Goal: Task Accomplishment & Management: Use online tool/utility

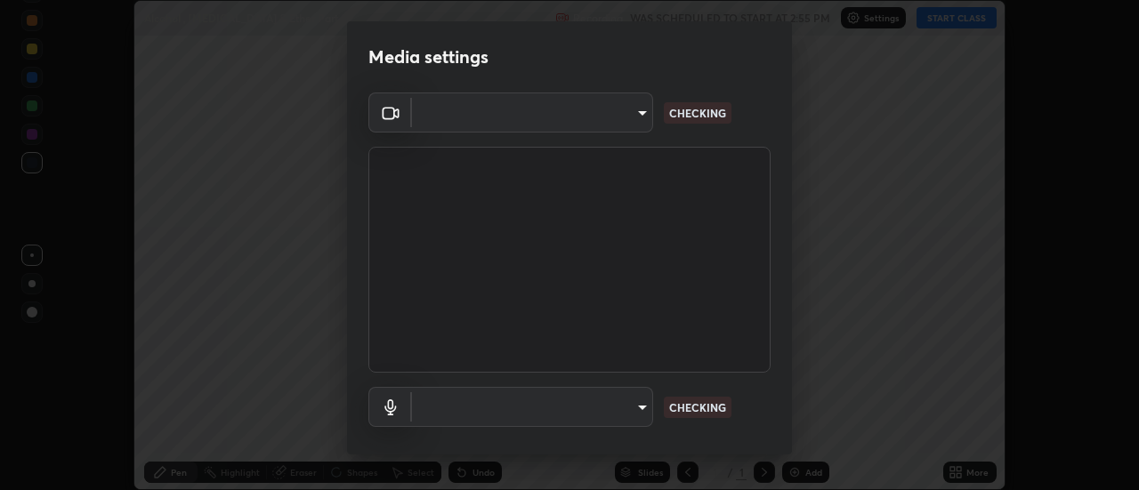
scroll to position [490, 1138]
type input "4eebad9fb2b760257747d3faba0537f77ebfd590b97cb0ff6e10e17389be776b"
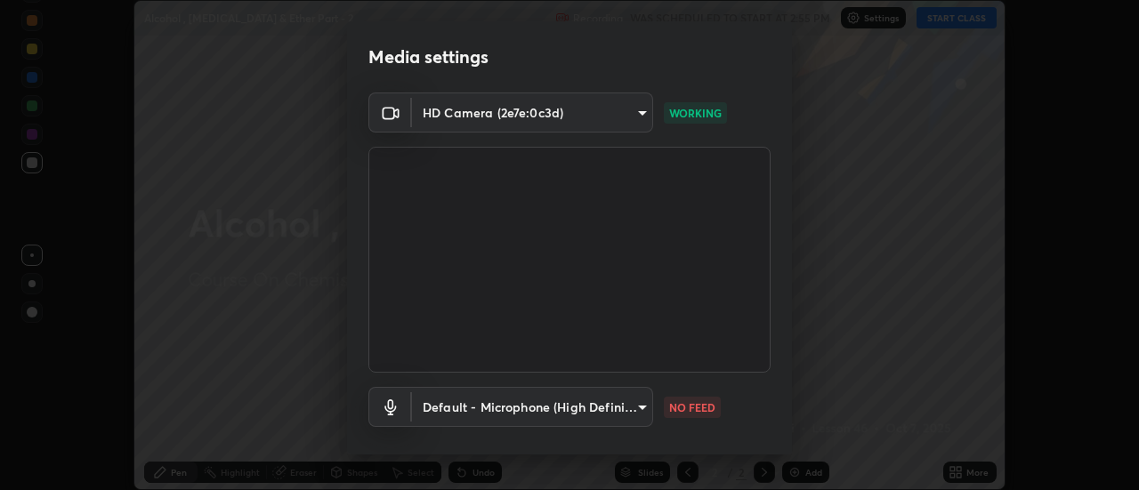
click at [597, 413] on body "Erase all Alcohol , [MEDICAL_DATA] & Ether Part - 2 Recording WAS SCHEDULED TO …" at bounding box center [569, 245] width 1139 height 490
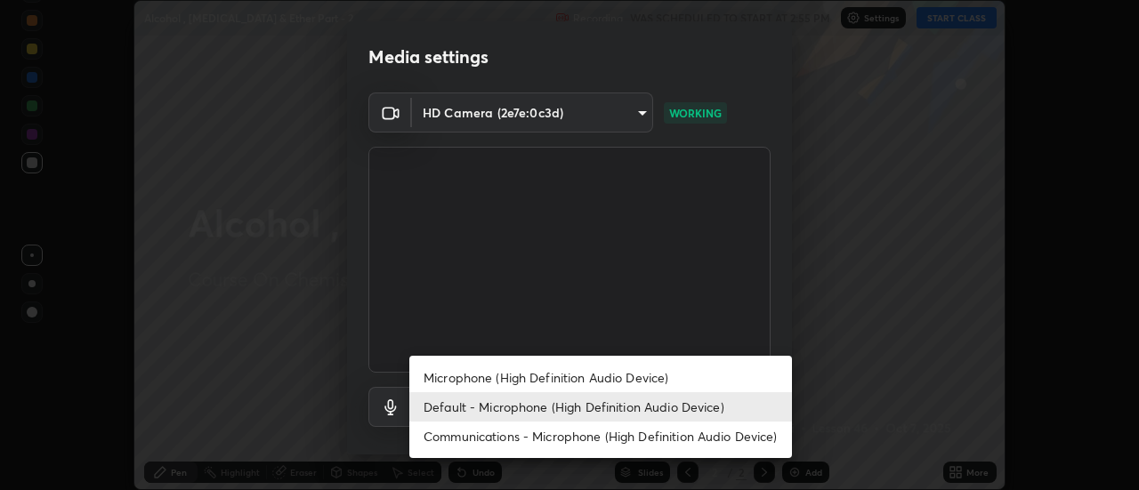
click at [515, 386] on li "Microphone (High Definition Audio Device)" at bounding box center [600, 377] width 383 height 29
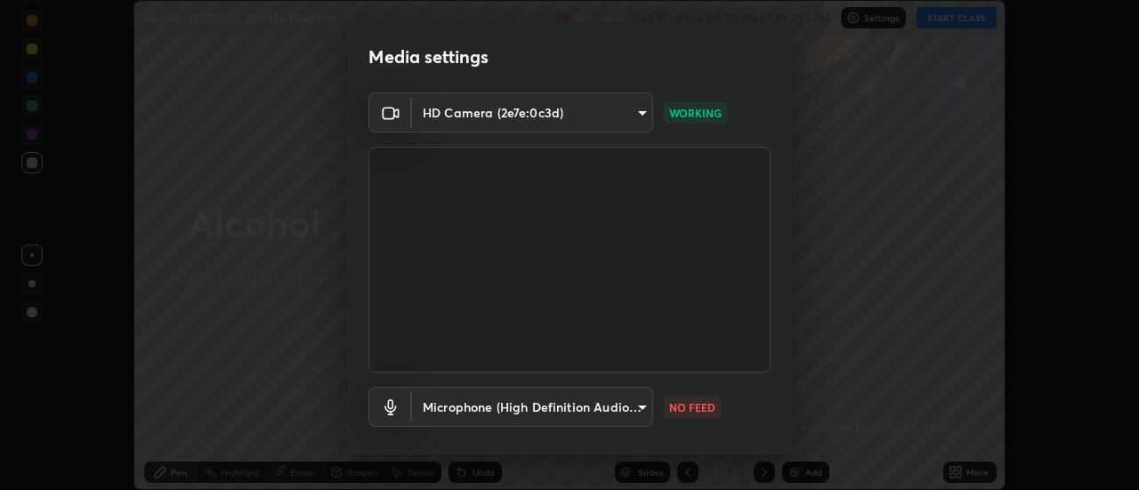
click at [496, 410] on body "Erase all Alcohol , [MEDICAL_DATA] & Ether Part - 2 Recording WAS SCHEDULED TO …" at bounding box center [569, 245] width 1139 height 490
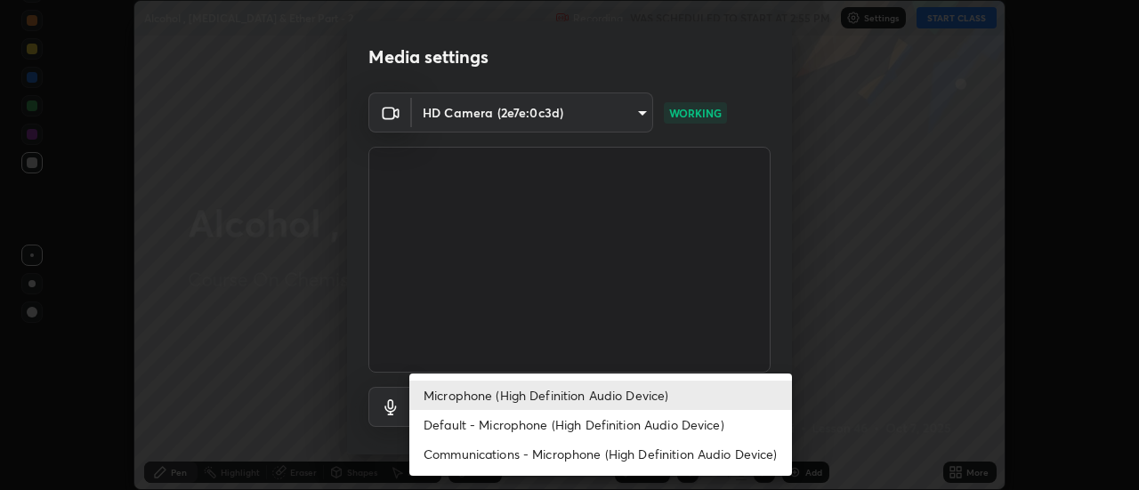
click at [446, 426] on li "Default - Microphone (High Definition Audio Device)" at bounding box center [600, 424] width 383 height 29
type input "default"
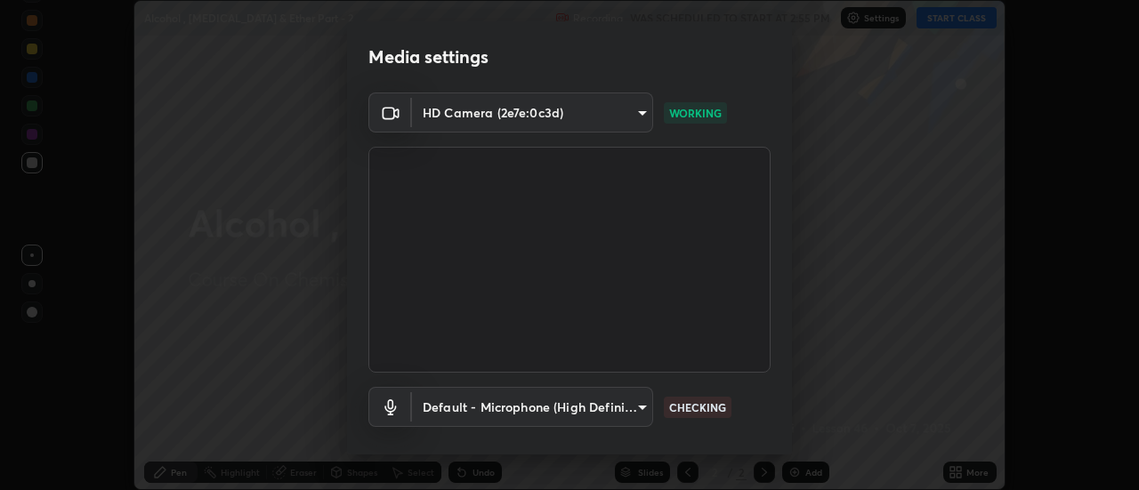
scroll to position [93, 0]
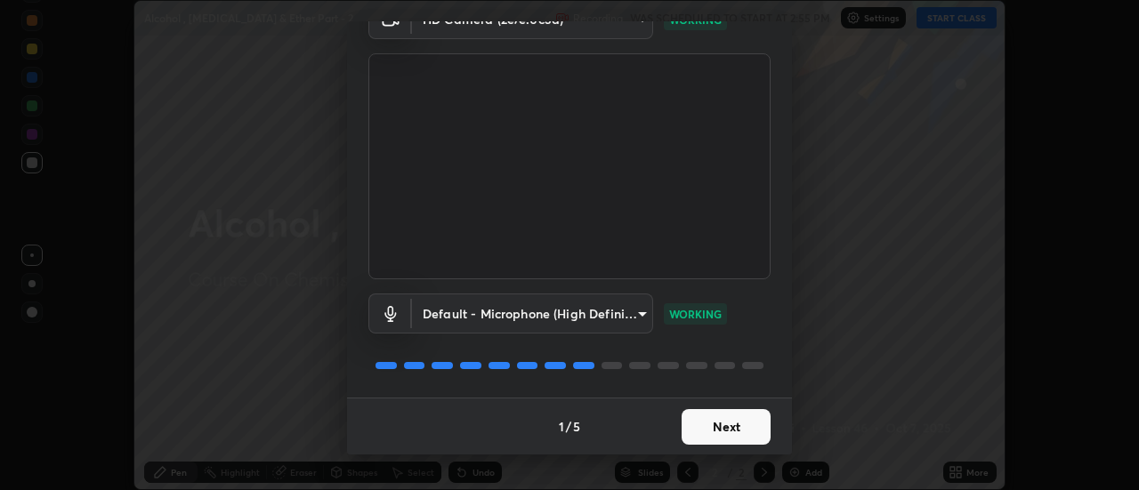
click at [722, 430] on button "Next" at bounding box center [726, 427] width 89 height 36
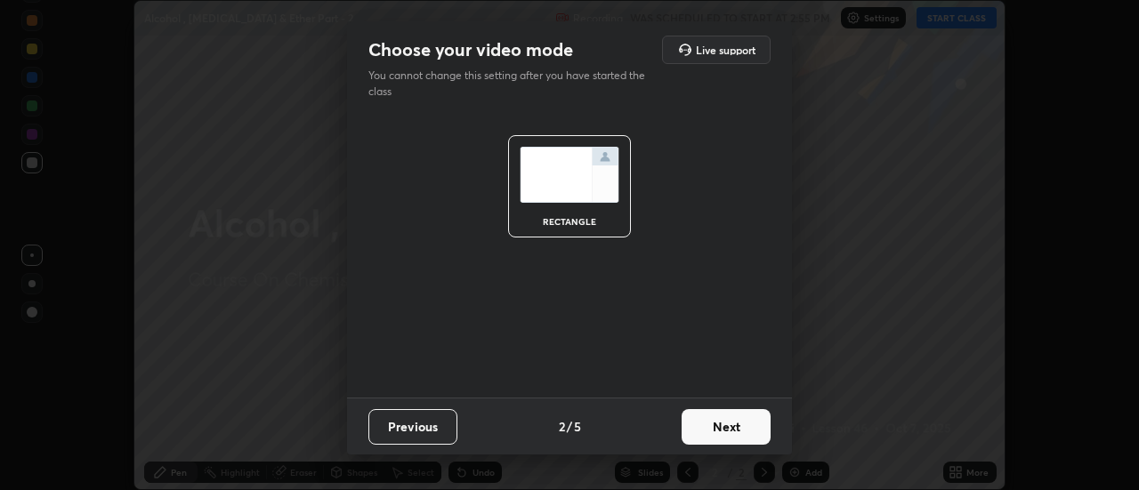
click at [727, 426] on button "Next" at bounding box center [726, 427] width 89 height 36
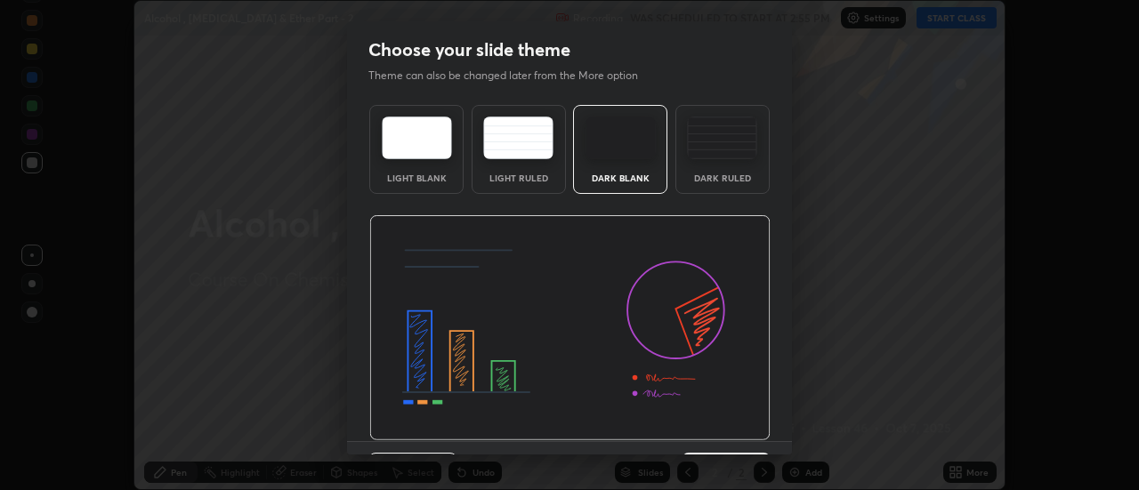
scroll to position [44, 0]
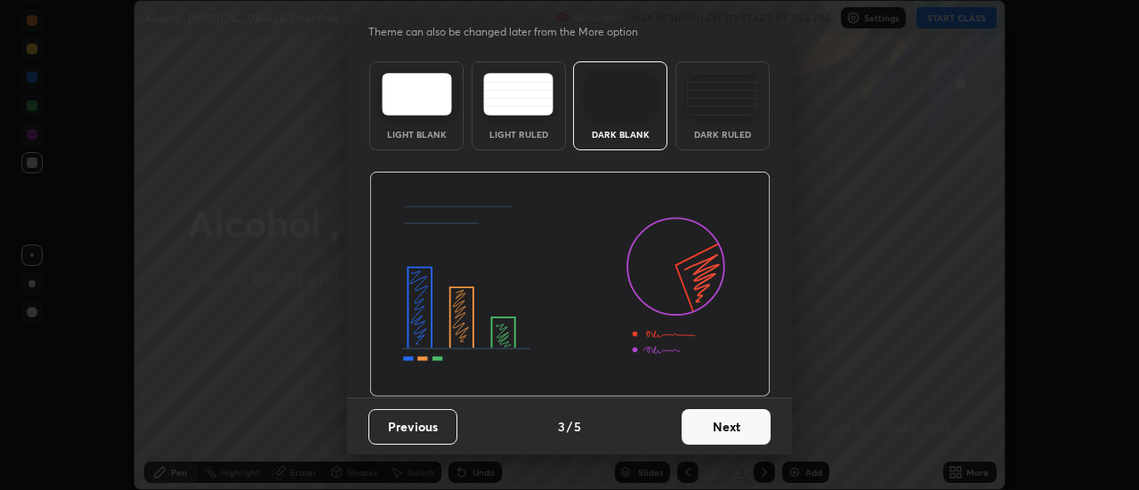
click at [727, 424] on button "Next" at bounding box center [726, 427] width 89 height 36
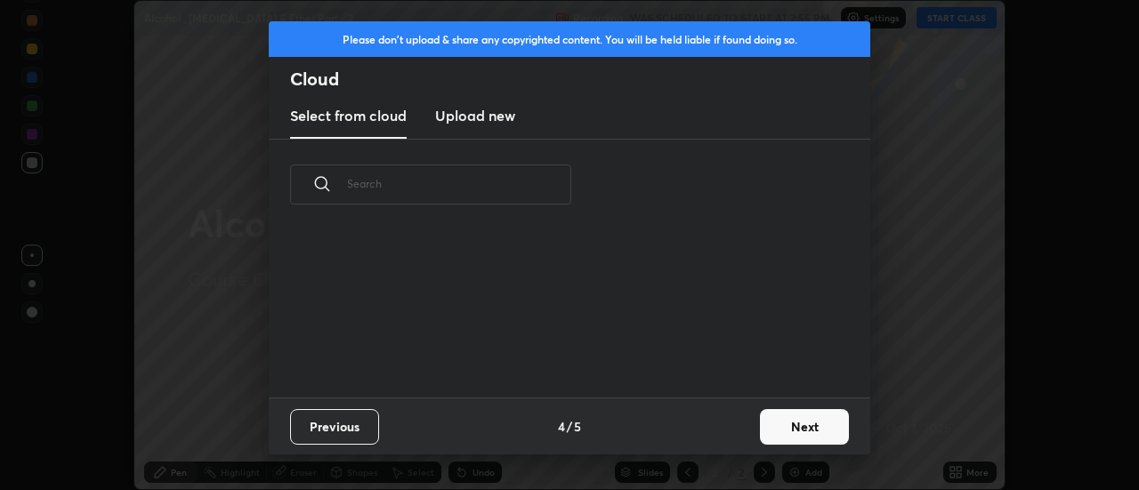
scroll to position [0, 0]
click at [793, 432] on button "Next" at bounding box center [804, 427] width 89 height 36
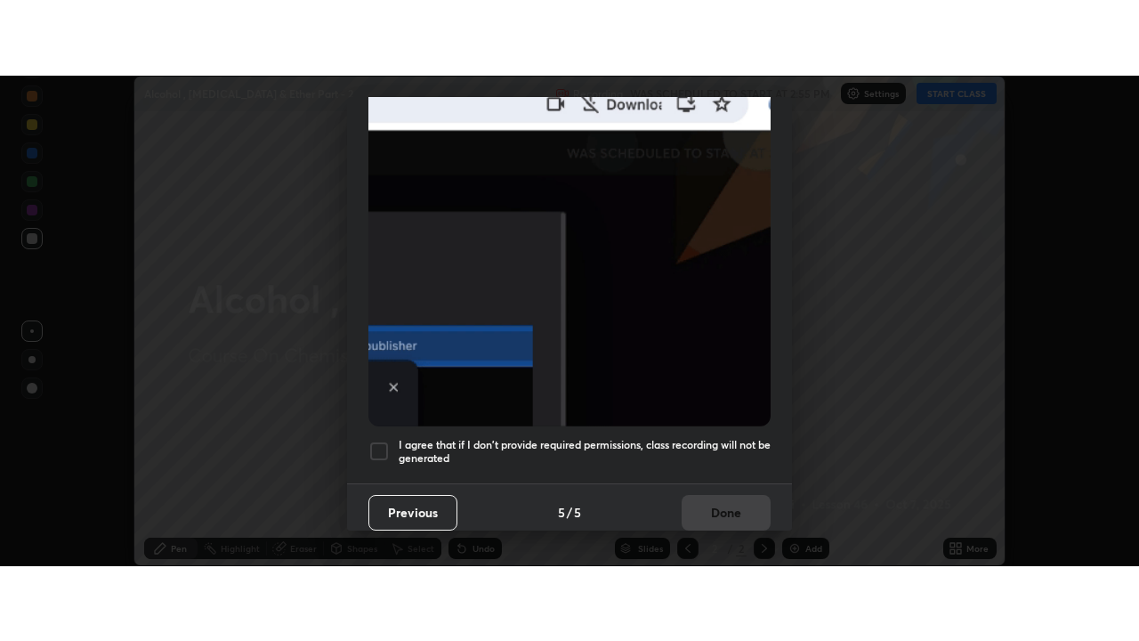
scroll to position [456, 0]
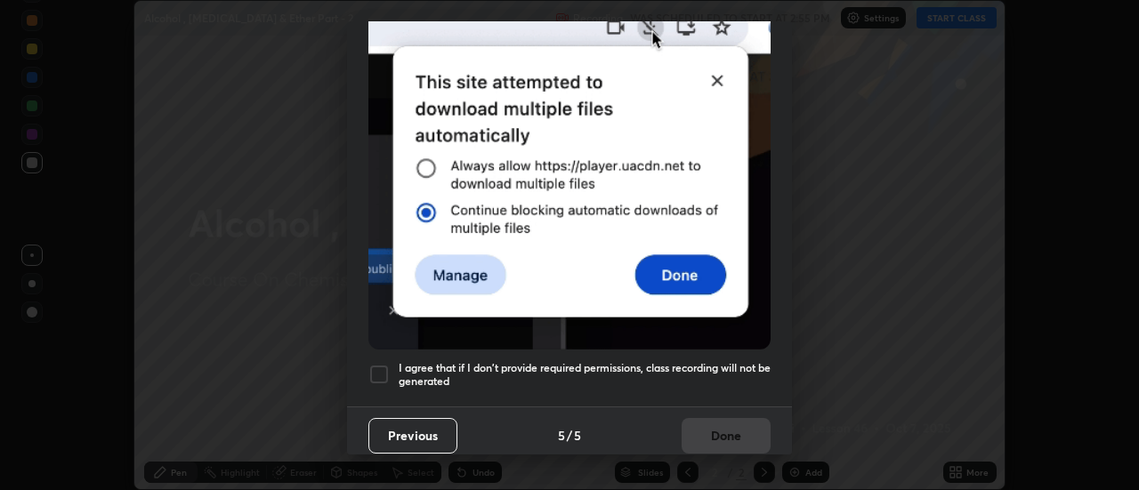
click at [379, 371] on div at bounding box center [378, 374] width 21 height 21
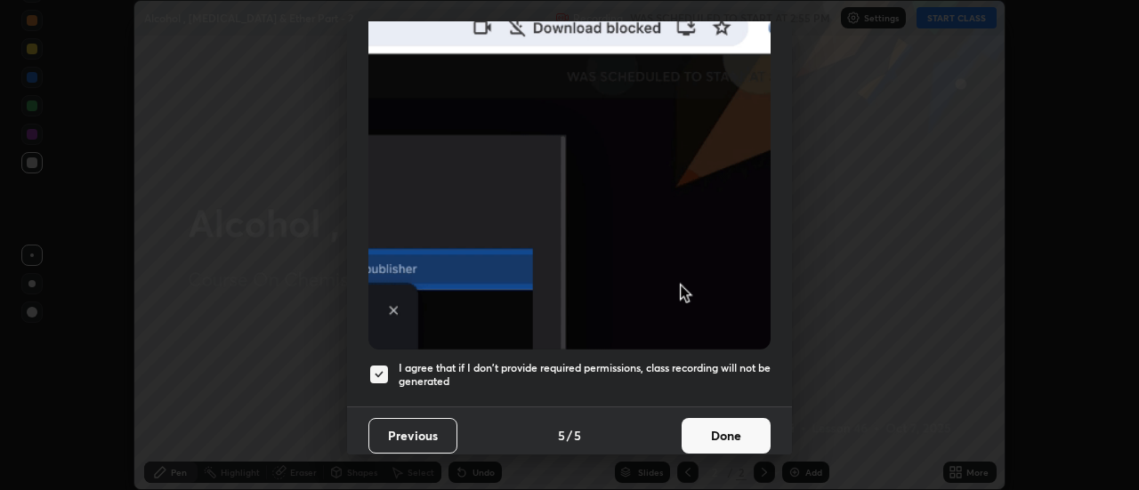
click at [736, 439] on button "Done" at bounding box center [726, 436] width 89 height 36
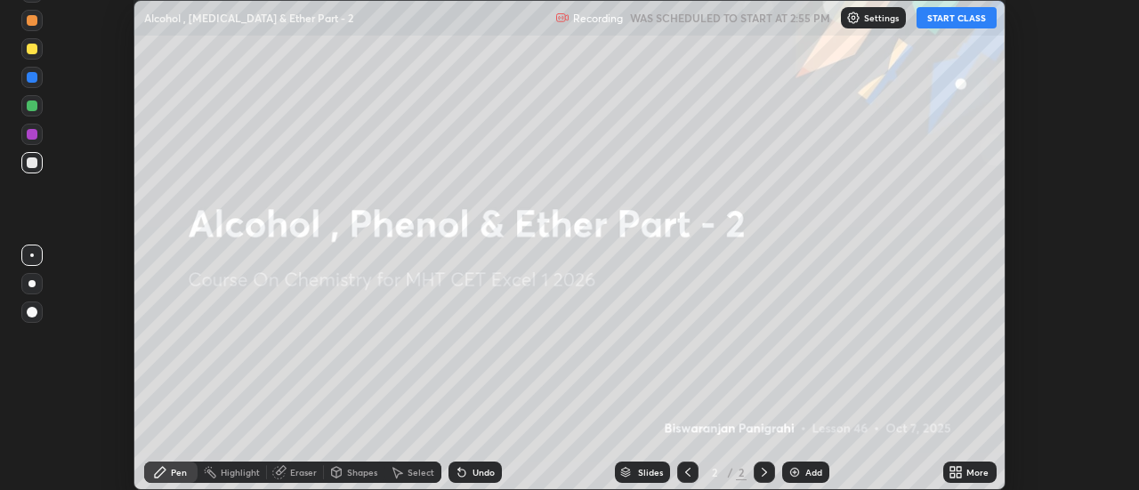
click at [955, 477] on icon at bounding box center [952, 475] width 4 height 4
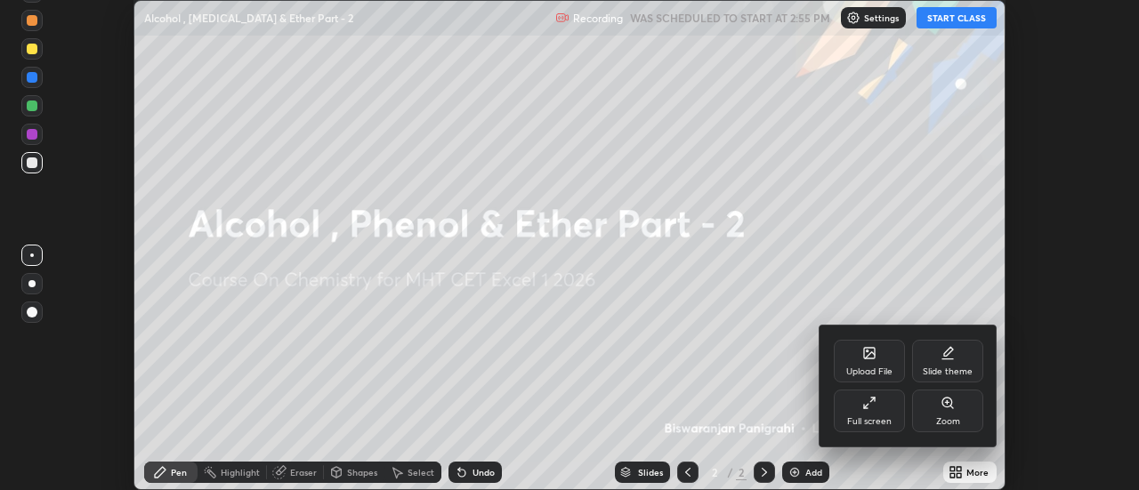
click at [874, 414] on div "Full screen" at bounding box center [869, 411] width 71 height 43
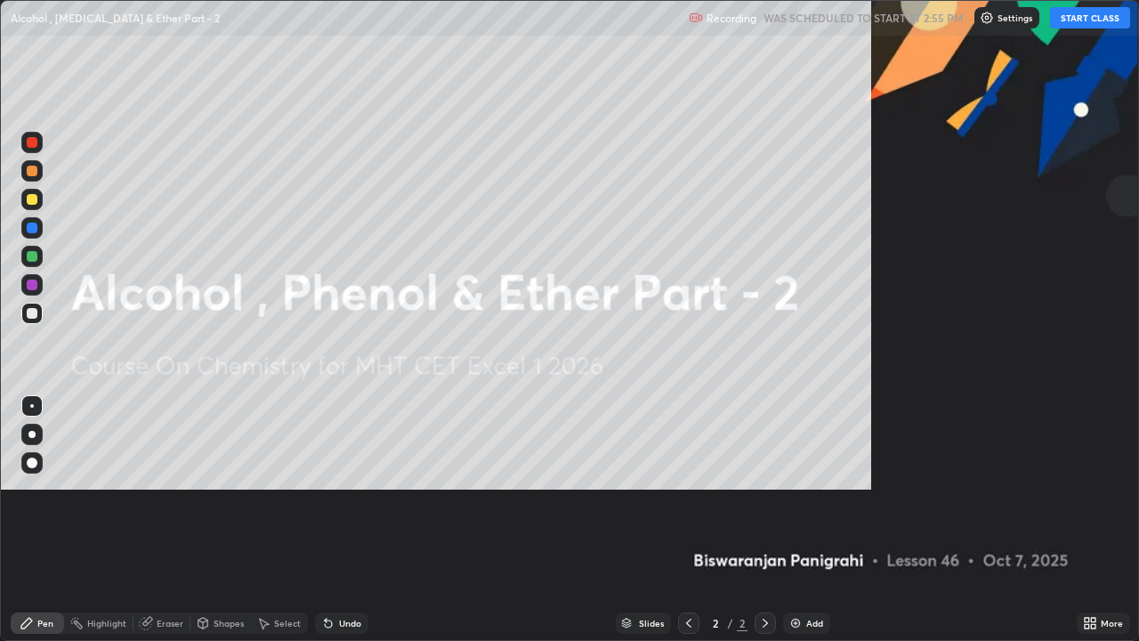
scroll to position [641, 1139]
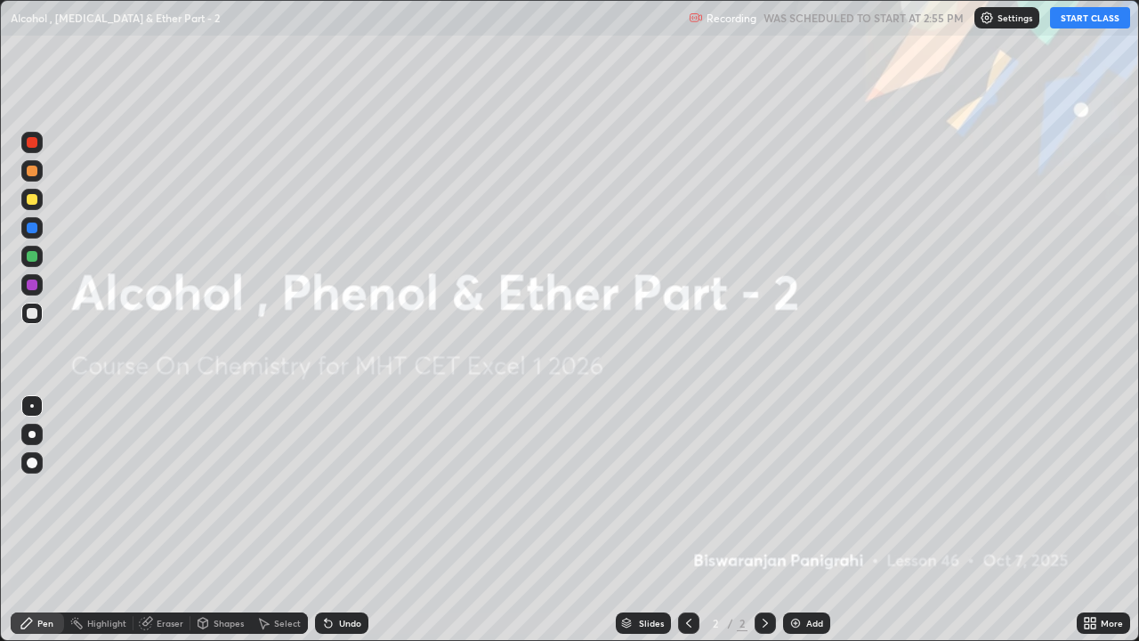
click at [806, 489] on div "Add" at bounding box center [814, 622] width 17 height 9
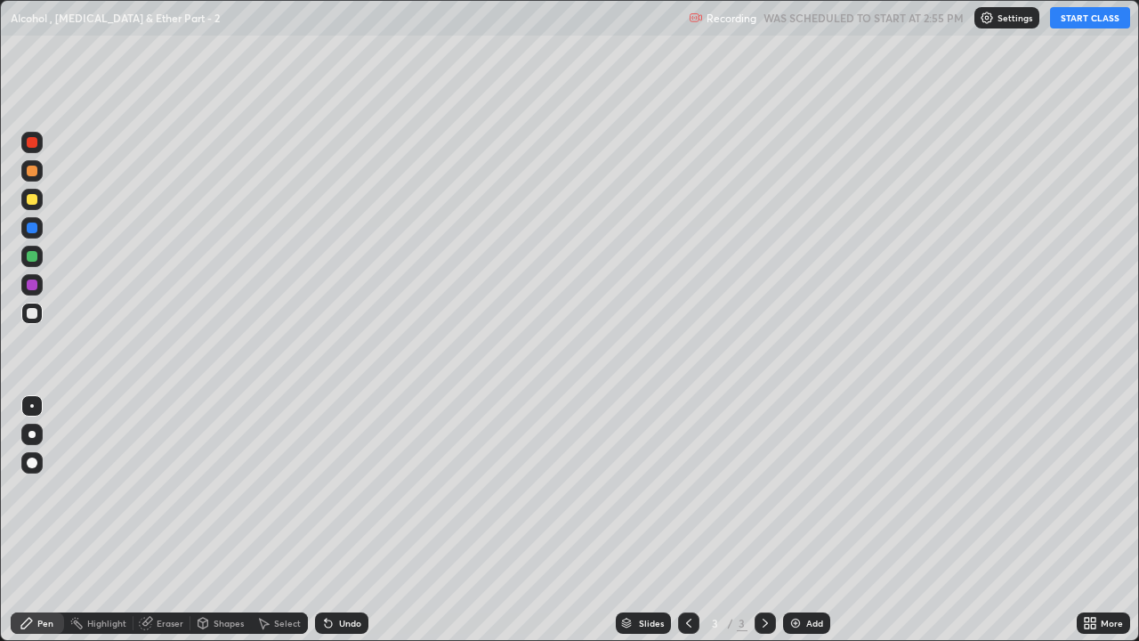
click at [1081, 21] on button "START CLASS" at bounding box center [1090, 17] width 80 height 21
click at [40, 437] on div at bounding box center [31, 434] width 21 height 21
click at [325, 489] on div "Undo" at bounding box center [341, 622] width 53 height 21
click at [157, 489] on div "Eraser" at bounding box center [170, 622] width 27 height 9
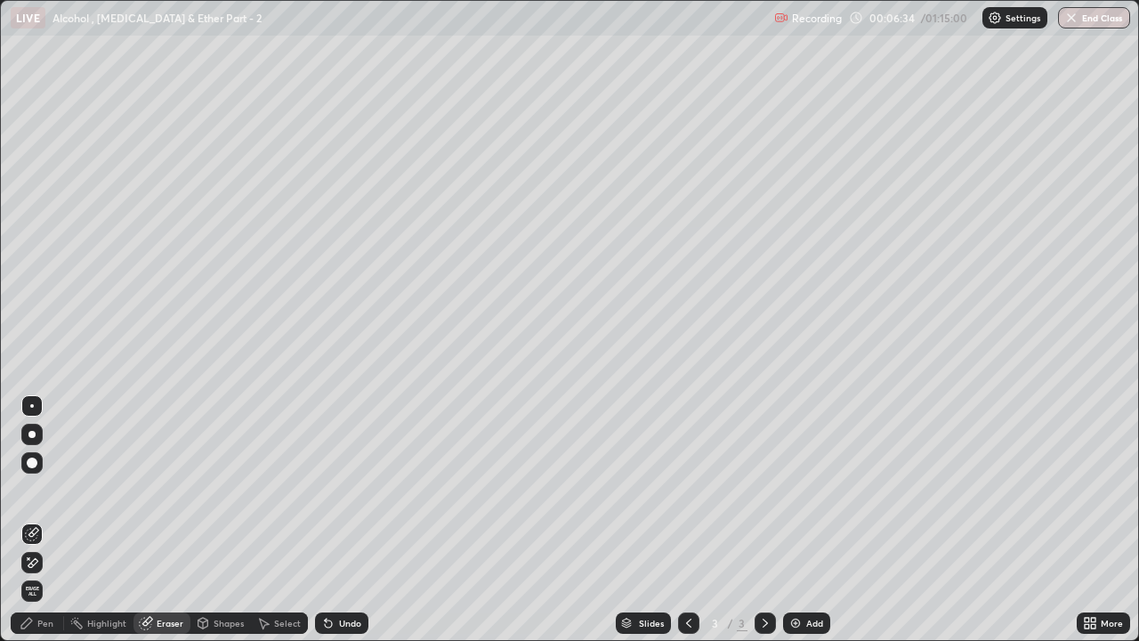
click at [45, 489] on div "Pen" at bounding box center [45, 622] width 16 height 9
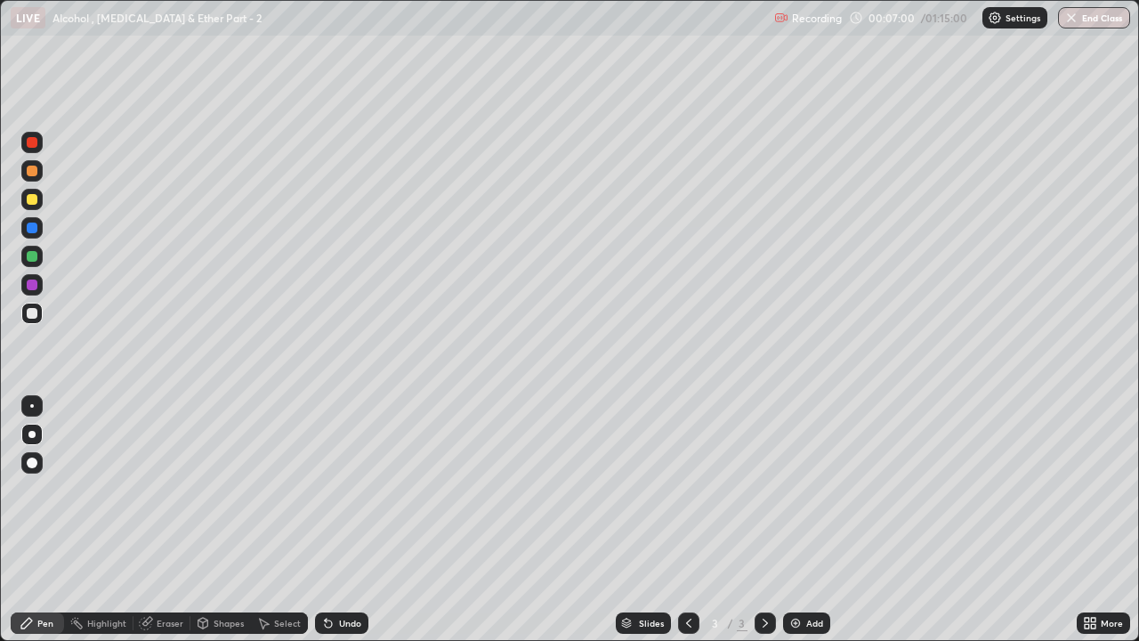
click at [36, 257] on div at bounding box center [32, 256] width 11 height 11
click at [42, 462] on div at bounding box center [31, 462] width 21 height 21
click at [41, 316] on div at bounding box center [31, 313] width 21 height 21
click at [31, 434] on div at bounding box center [31, 434] width 7 height 7
click at [342, 489] on div "Undo" at bounding box center [350, 622] width 22 height 9
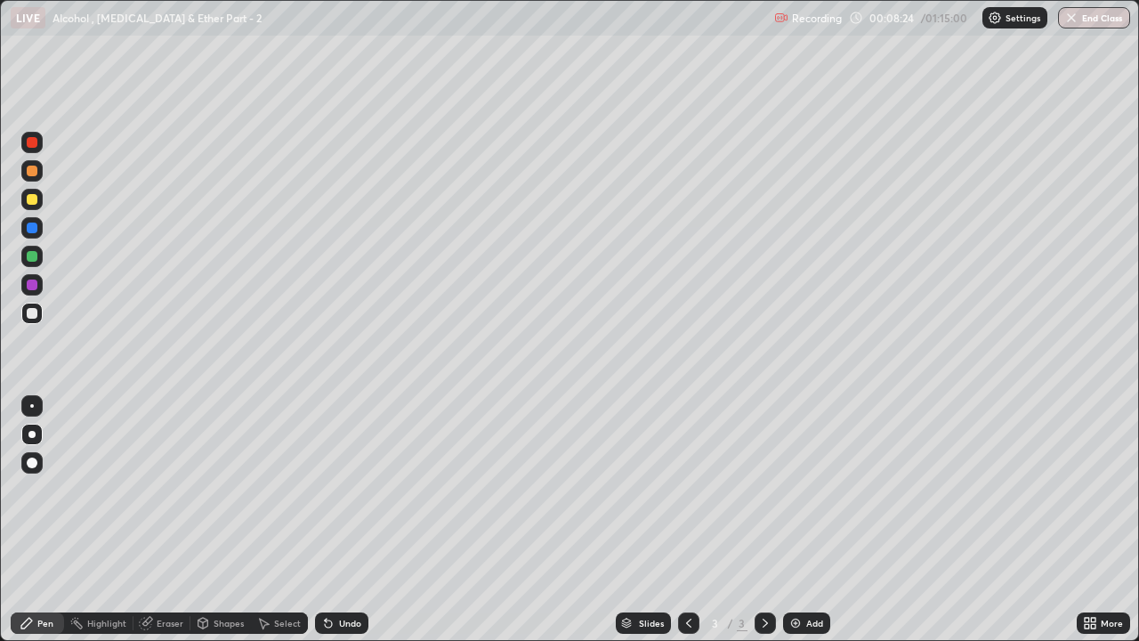
click at [341, 489] on div "Undo" at bounding box center [350, 622] width 22 height 9
click at [340, 489] on div "Undo" at bounding box center [350, 622] width 22 height 9
click at [798, 489] on img at bounding box center [795, 623] width 14 height 14
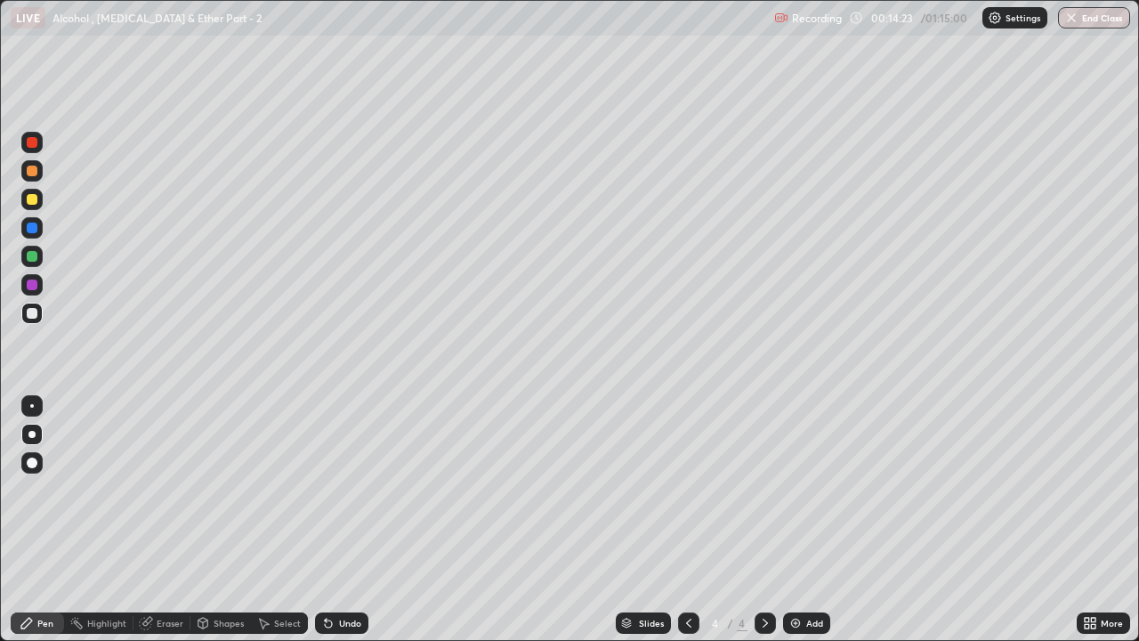
click at [36, 174] on div at bounding box center [32, 171] width 11 height 11
click at [342, 489] on div "Undo" at bounding box center [350, 622] width 22 height 9
click at [340, 489] on div "Undo" at bounding box center [350, 622] width 22 height 9
click at [343, 489] on div "Undo" at bounding box center [341, 622] width 53 height 21
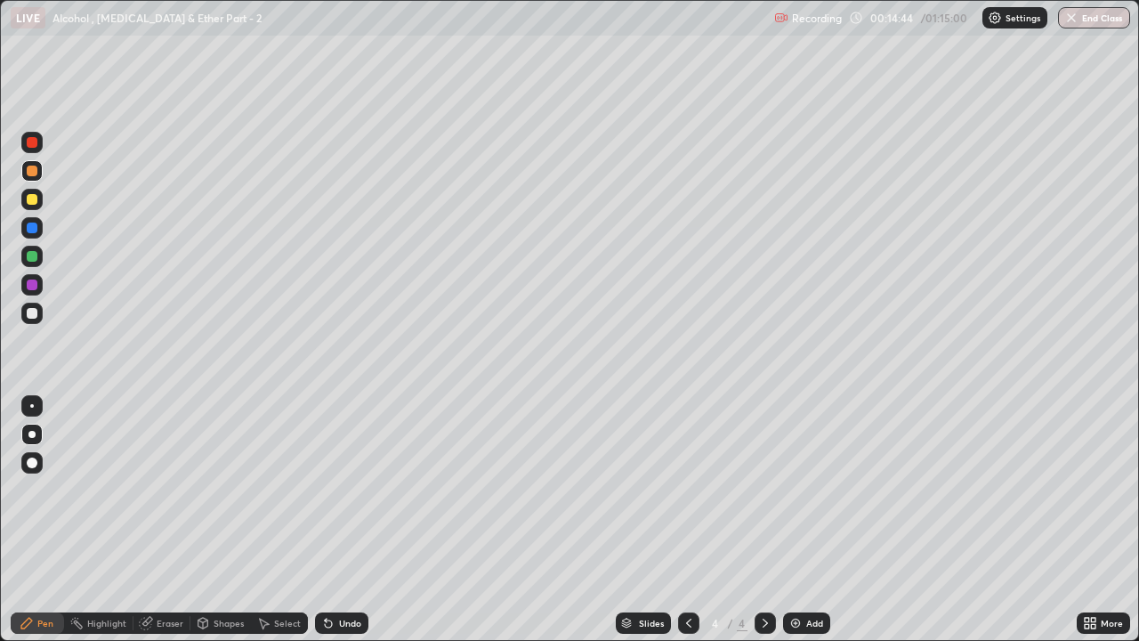
click at [36, 317] on div at bounding box center [32, 313] width 11 height 11
click at [326, 489] on icon at bounding box center [328, 623] width 7 height 7
click at [36, 204] on div at bounding box center [31, 199] width 21 height 21
click at [359, 489] on div "Undo" at bounding box center [341, 622] width 53 height 21
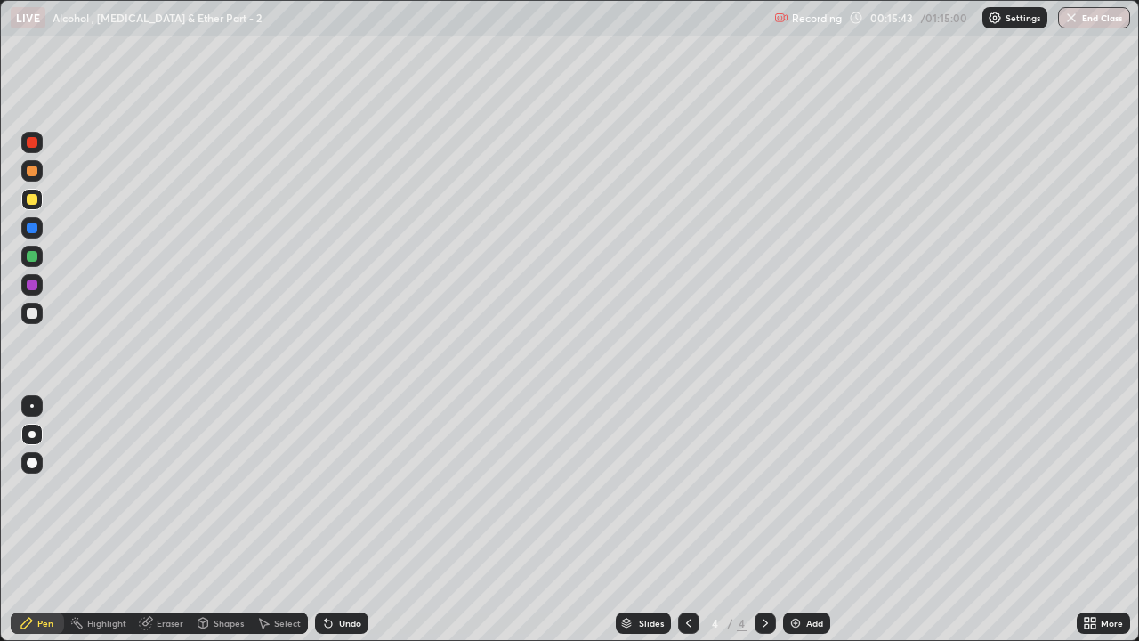
click at [358, 489] on div "Undo" at bounding box center [350, 622] width 22 height 9
click at [349, 489] on div "Undo" at bounding box center [350, 622] width 22 height 9
click at [33, 316] on div at bounding box center [32, 313] width 11 height 11
click at [33, 285] on div at bounding box center [32, 284] width 11 height 11
click at [35, 322] on div at bounding box center [31, 313] width 21 height 21
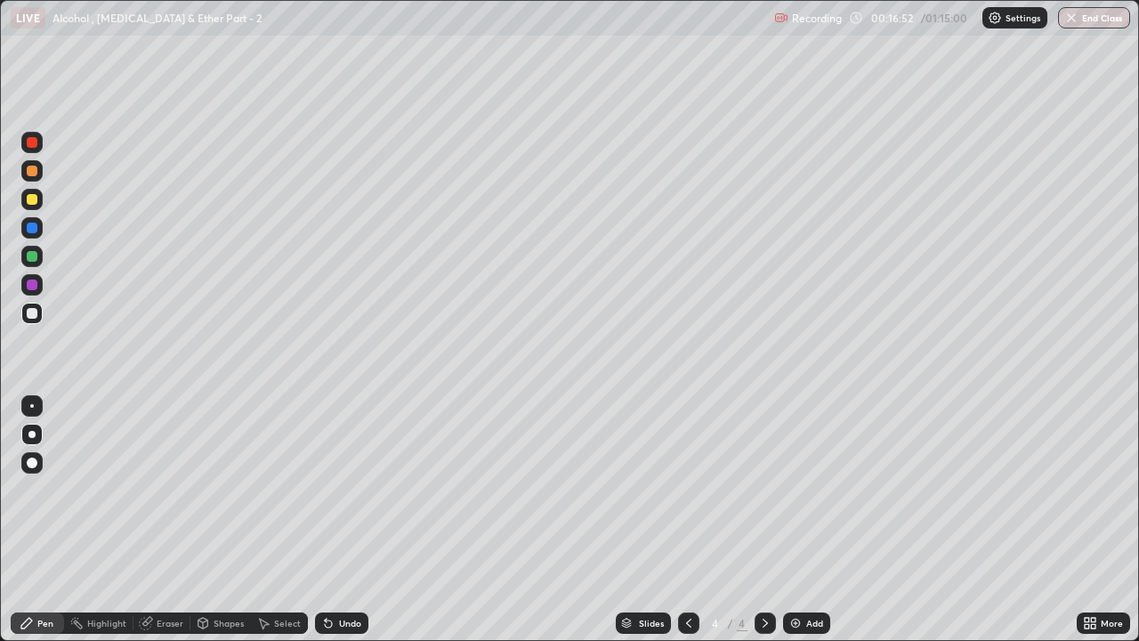
click at [325, 489] on icon at bounding box center [328, 623] width 7 height 7
click at [35, 258] on div at bounding box center [32, 256] width 11 height 11
click at [32, 314] on div at bounding box center [32, 313] width 11 height 11
click at [339, 489] on div "Undo" at bounding box center [350, 622] width 22 height 9
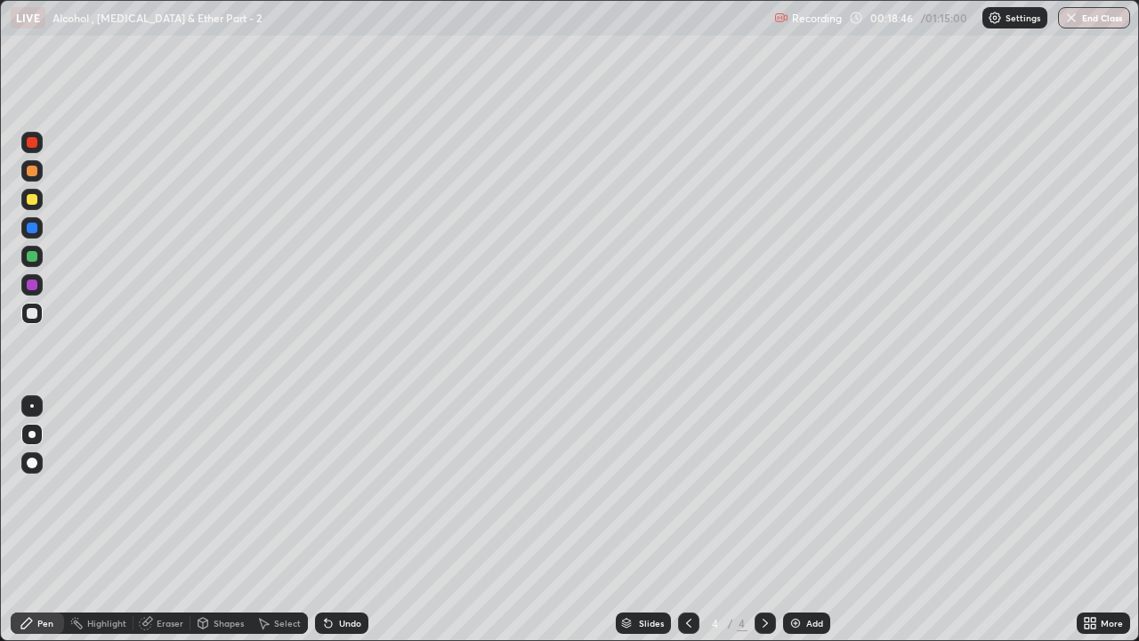
click at [33, 279] on div at bounding box center [32, 284] width 11 height 11
click at [35, 259] on div at bounding box center [32, 256] width 11 height 11
click at [791, 489] on img at bounding box center [795, 623] width 14 height 14
click at [333, 489] on div "Undo" at bounding box center [341, 622] width 53 height 21
click at [32, 200] on div at bounding box center [32, 199] width 11 height 11
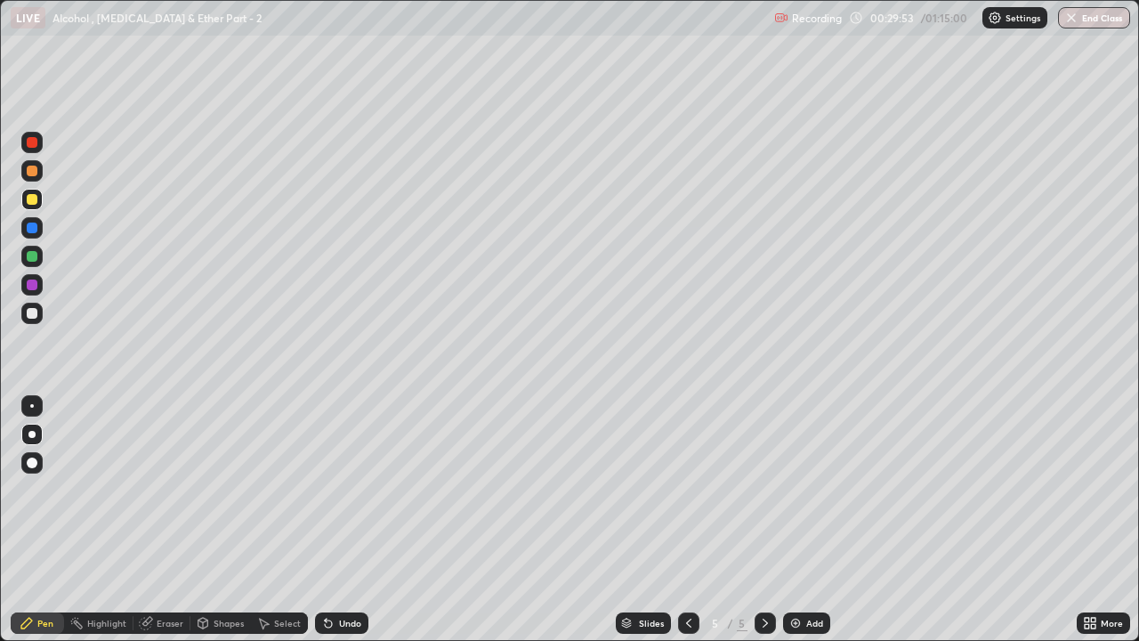
click at [33, 313] on div at bounding box center [32, 313] width 11 height 11
click at [35, 174] on div at bounding box center [32, 171] width 11 height 11
click at [326, 489] on div "Undo" at bounding box center [341, 622] width 53 height 21
click at [32, 314] on div at bounding box center [32, 313] width 11 height 11
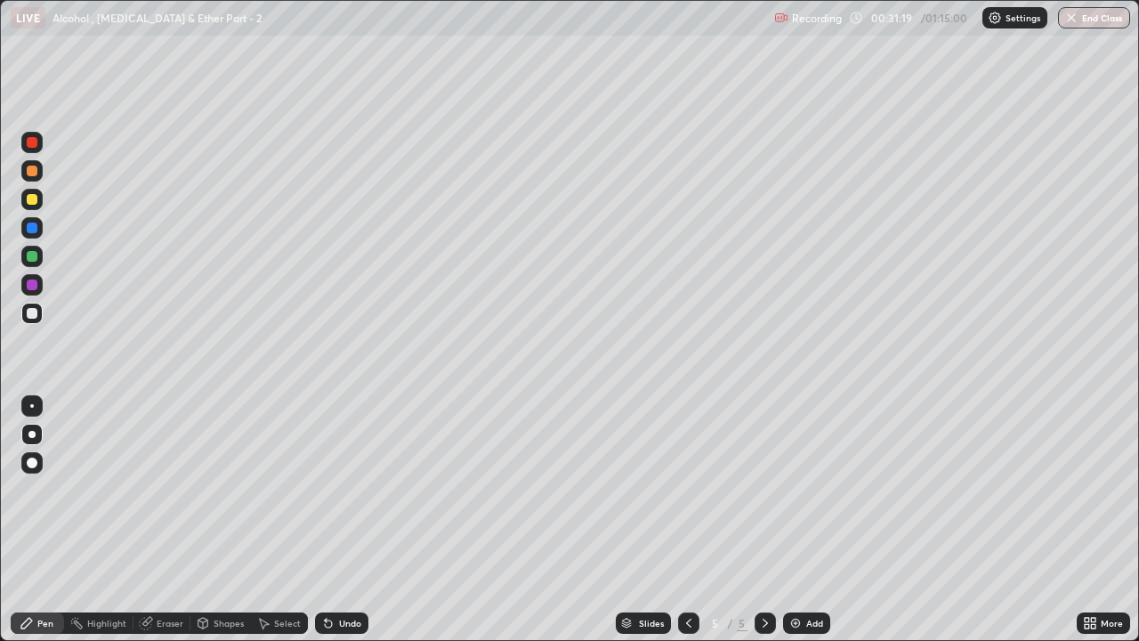
click at [32, 200] on div at bounding box center [32, 199] width 11 height 11
click at [222, 489] on div "Shapes" at bounding box center [220, 622] width 61 height 21
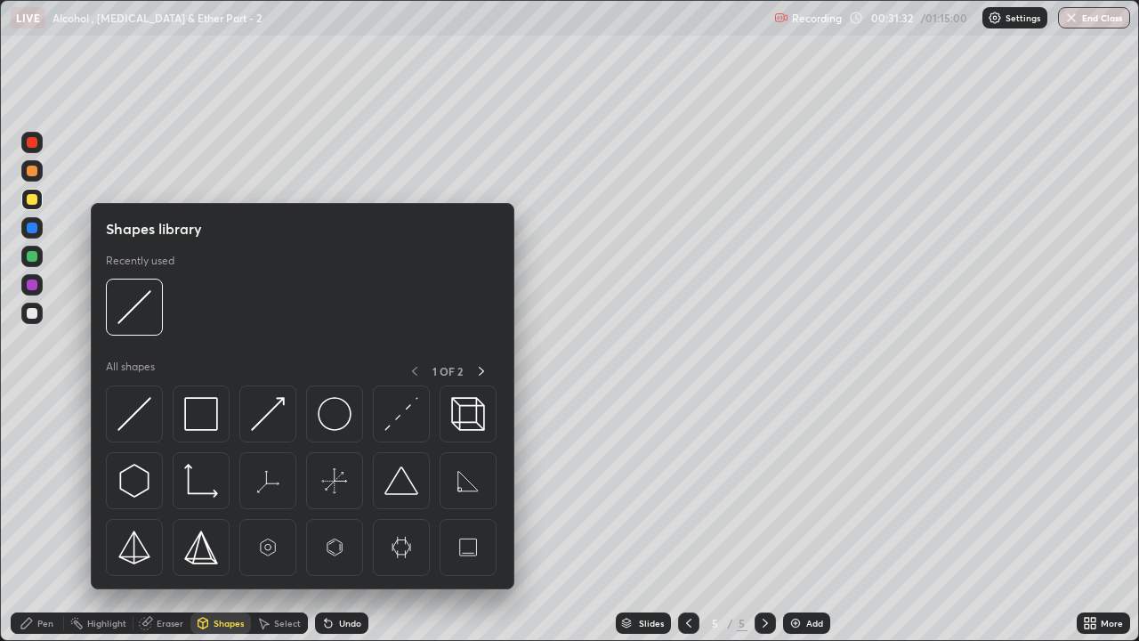
click at [161, 489] on div "Eraser" at bounding box center [170, 622] width 27 height 9
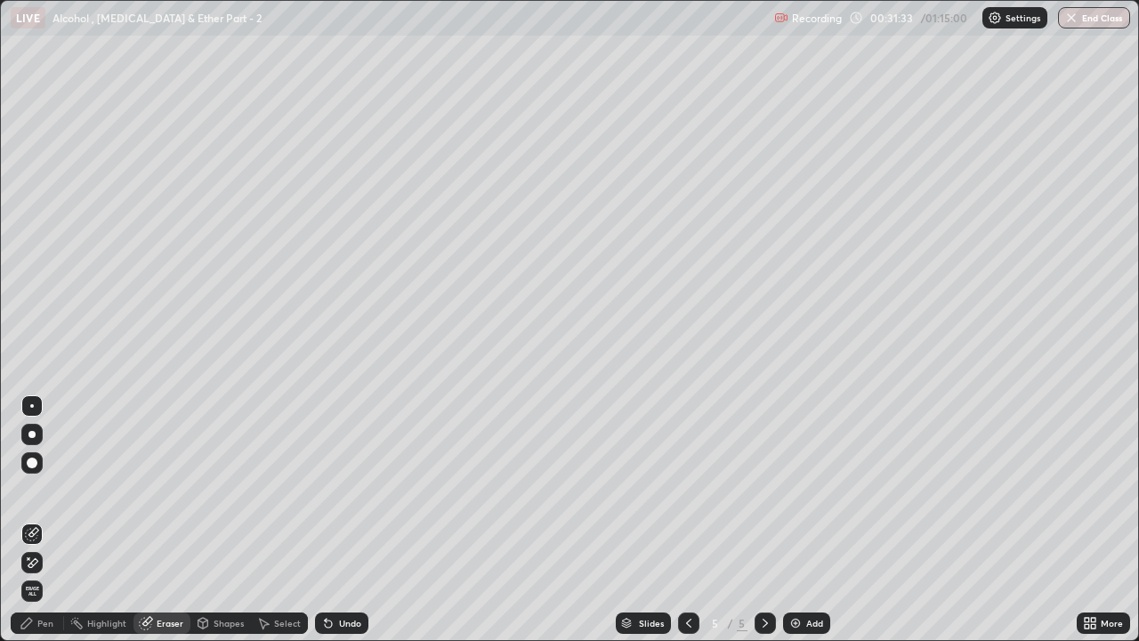
click at [44, 489] on div "Pen" at bounding box center [37, 622] width 53 height 21
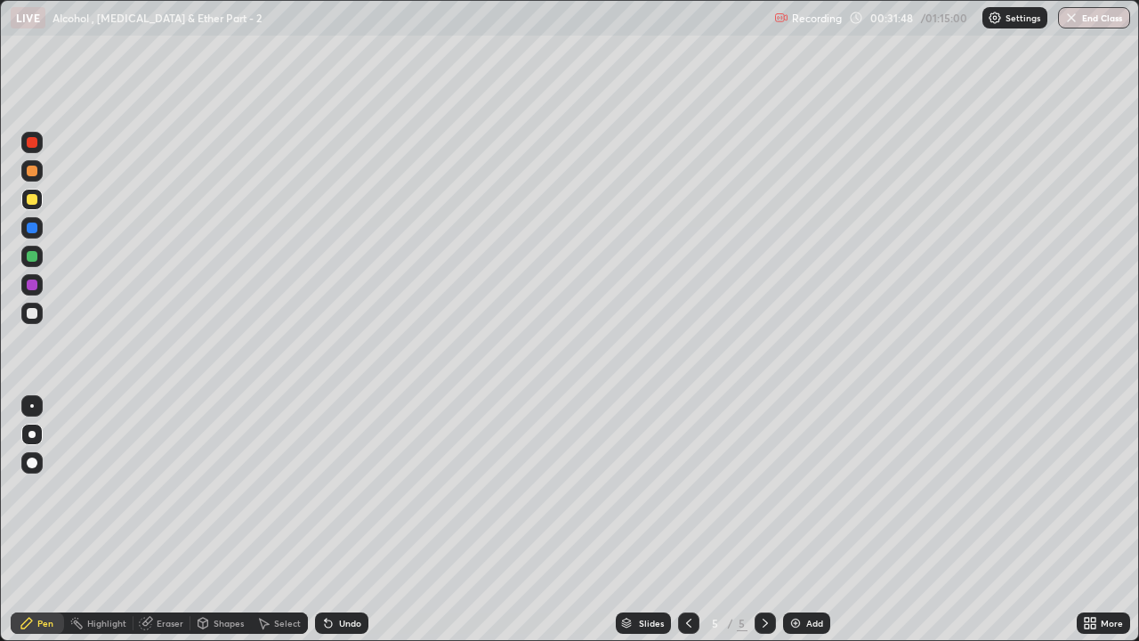
click at [327, 489] on icon at bounding box center [328, 623] width 7 height 7
click at [32, 314] on div at bounding box center [32, 313] width 11 height 11
click at [334, 489] on div "Undo" at bounding box center [341, 622] width 53 height 21
click at [326, 489] on icon at bounding box center [328, 623] width 7 height 7
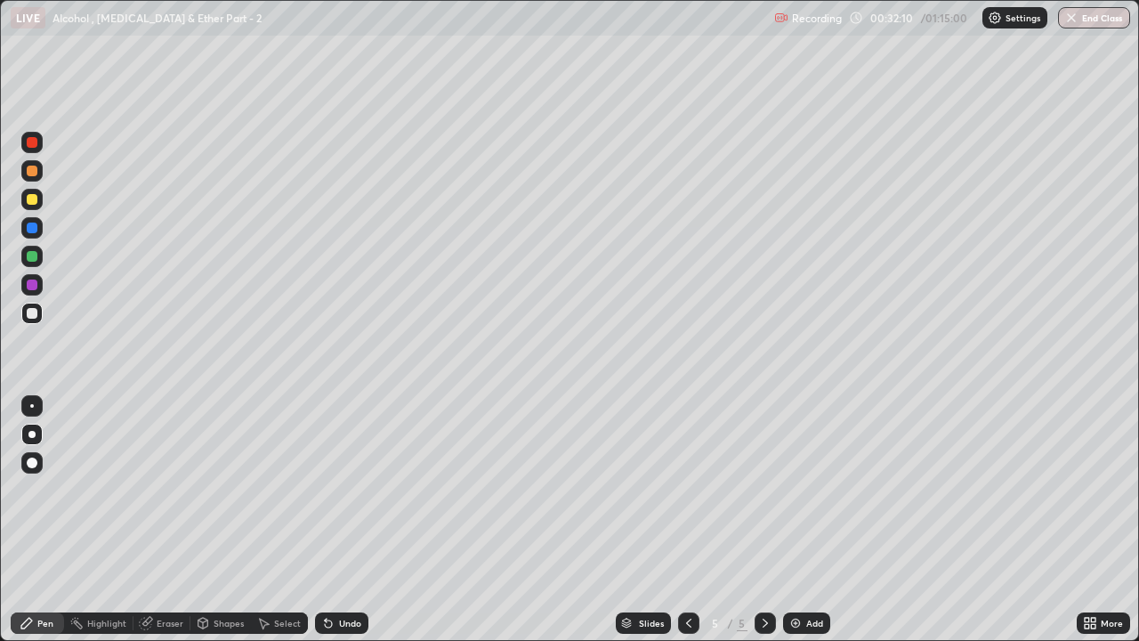
click at [351, 489] on div "Undo" at bounding box center [350, 622] width 22 height 9
click at [350, 489] on div "Undo" at bounding box center [341, 622] width 53 height 21
click at [349, 489] on div "Undo" at bounding box center [341, 622] width 53 height 21
click at [36, 288] on div at bounding box center [32, 284] width 11 height 11
click at [36, 314] on div at bounding box center [32, 313] width 11 height 11
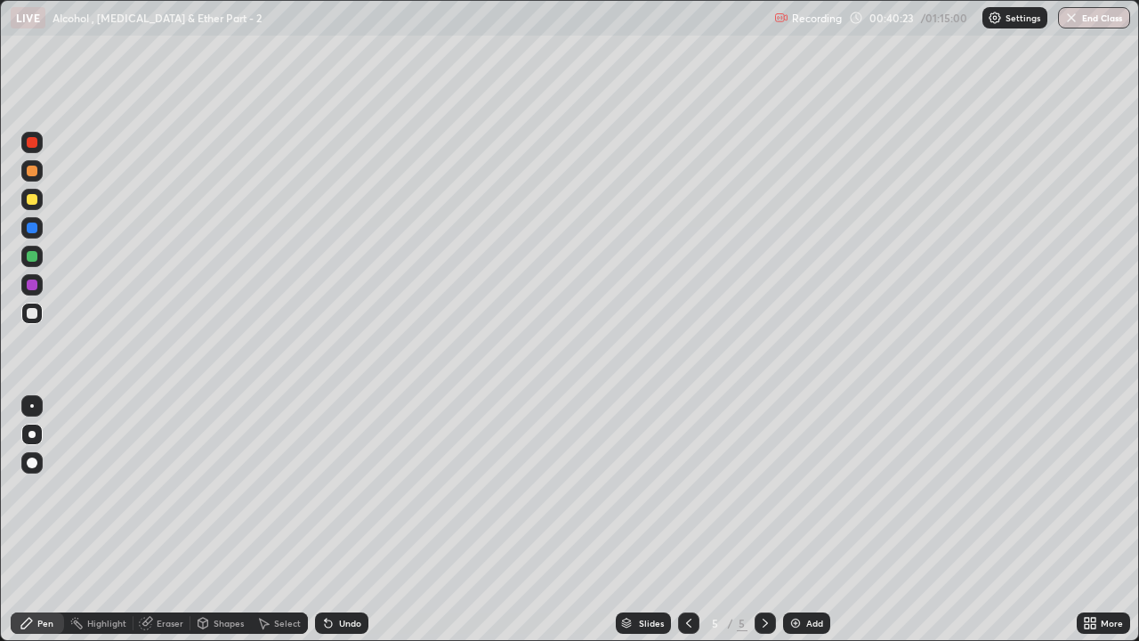
click at [800, 489] on img at bounding box center [795, 623] width 14 height 14
click at [333, 489] on icon at bounding box center [328, 623] width 14 height 14
click at [326, 489] on icon at bounding box center [328, 623] width 7 height 7
click at [328, 489] on icon at bounding box center [328, 623] width 7 height 7
click at [34, 171] on div at bounding box center [32, 171] width 11 height 11
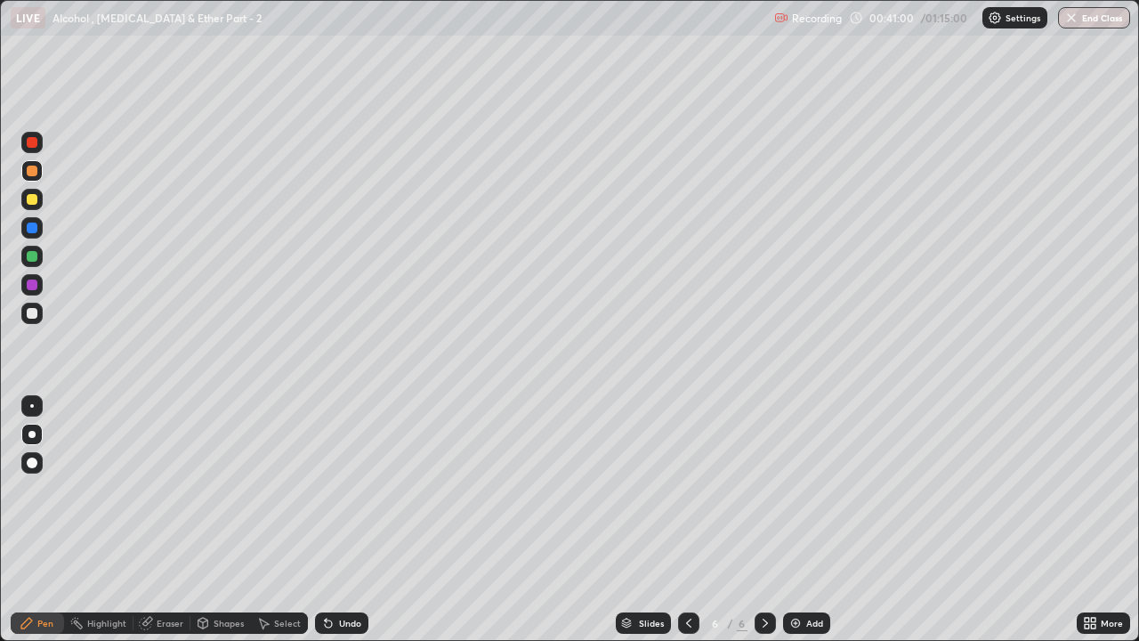
click at [34, 311] on div at bounding box center [32, 313] width 11 height 11
click at [32, 200] on div at bounding box center [32, 199] width 11 height 11
click at [326, 489] on icon at bounding box center [328, 623] width 7 height 7
click at [33, 319] on div at bounding box center [31, 313] width 21 height 21
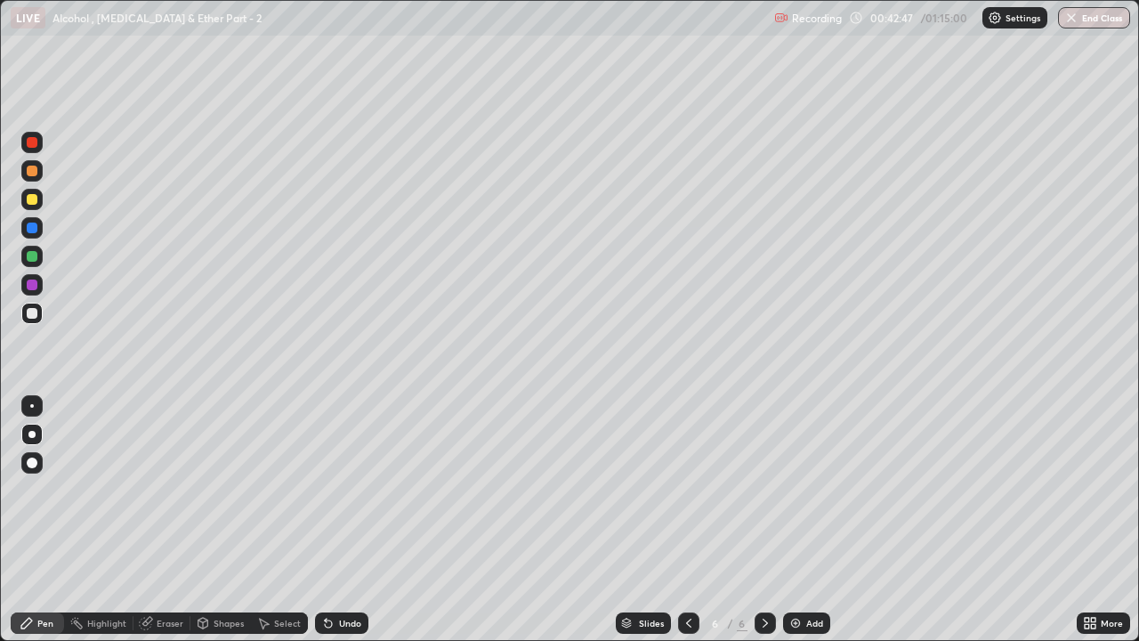
click at [38, 254] on div at bounding box center [31, 256] width 21 height 21
click at [346, 489] on div "Undo" at bounding box center [350, 622] width 22 height 9
click at [347, 489] on div "Undo" at bounding box center [350, 622] width 22 height 9
click at [34, 202] on div at bounding box center [32, 199] width 11 height 11
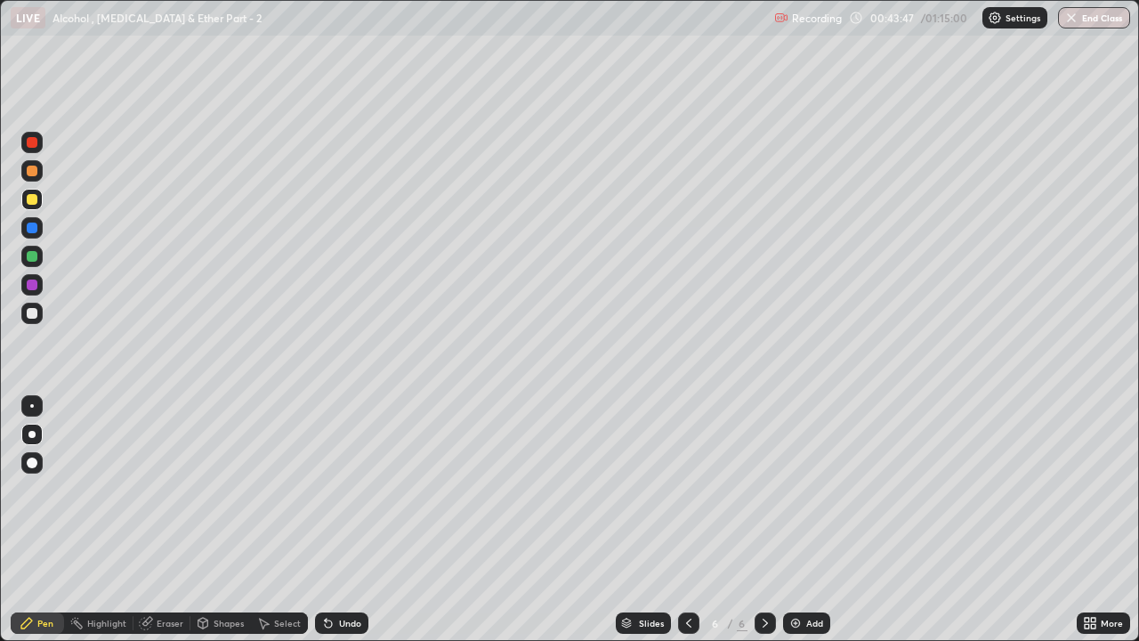
click at [30, 314] on div at bounding box center [32, 313] width 11 height 11
click at [35, 256] on div at bounding box center [32, 256] width 11 height 11
click at [40, 200] on div at bounding box center [31, 199] width 21 height 21
click at [154, 489] on div "Eraser" at bounding box center [161, 622] width 57 height 21
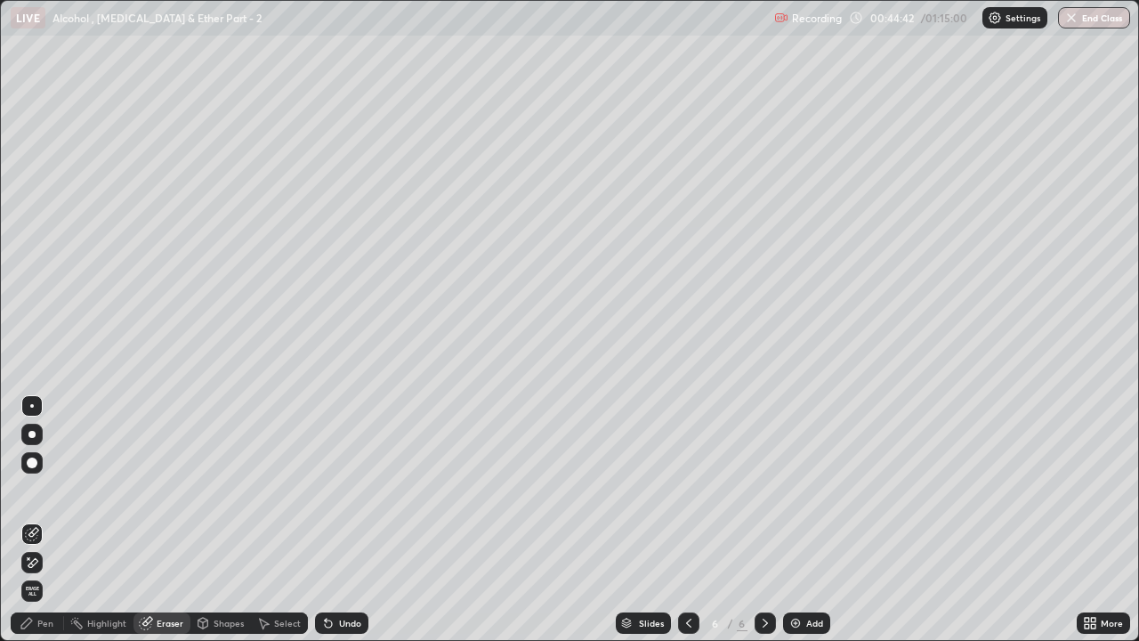
click at [44, 489] on div "Pen" at bounding box center [37, 622] width 53 height 21
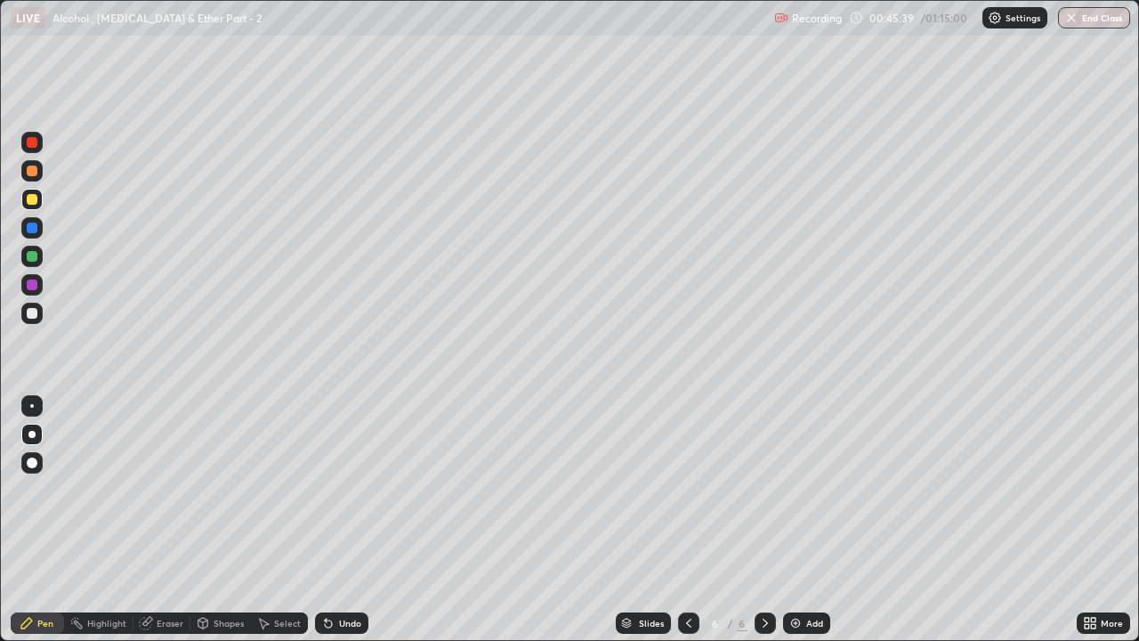
click at [28, 317] on div at bounding box center [32, 313] width 11 height 11
click at [341, 489] on div "Undo" at bounding box center [350, 622] width 22 height 9
click at [344, 489] on div "Undo" at bounding box center [350, 622] width 22 height 9
click at [342, 489] on div "Undo" at bounding box center [350, 622] width 22 height 9
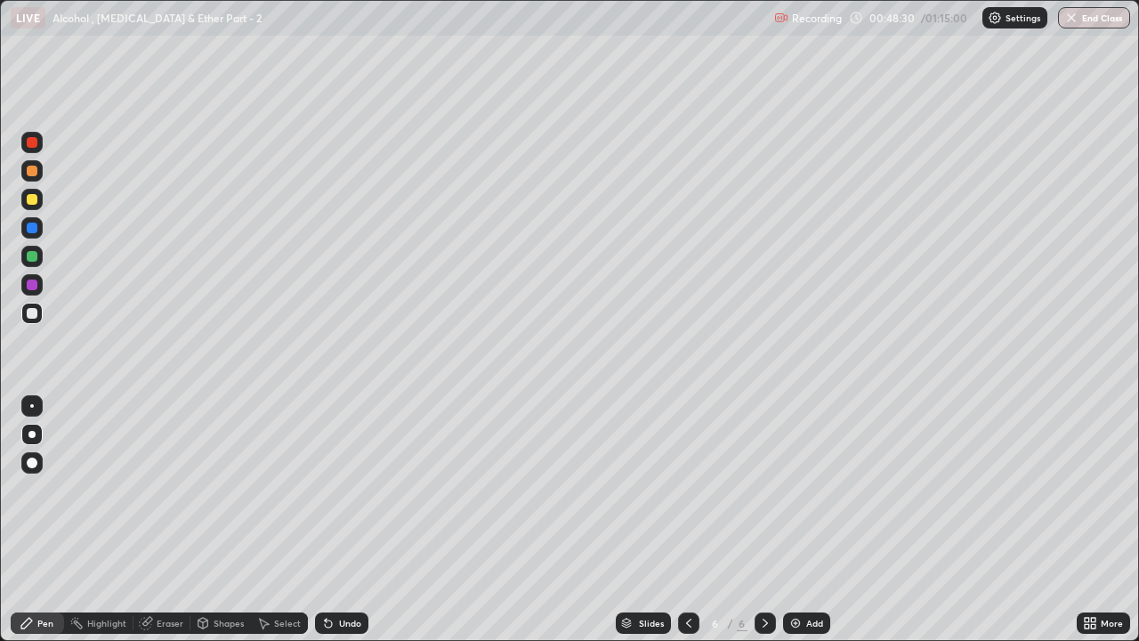
click at [38, 318] on div at bounding box center [31, 313] width 21 height 21
click at [39, 258] on div at bounding box center [31, 256] width 21 height 21
click at [41, 206] on div at bounding box center [31, 199] width 21 height 21
click at [358, 489] on div "Undo" at bounding box center [341, 622] width 53 height 21
click at [38, 315] on div at bounding box center [31, 313] width 21 height 21
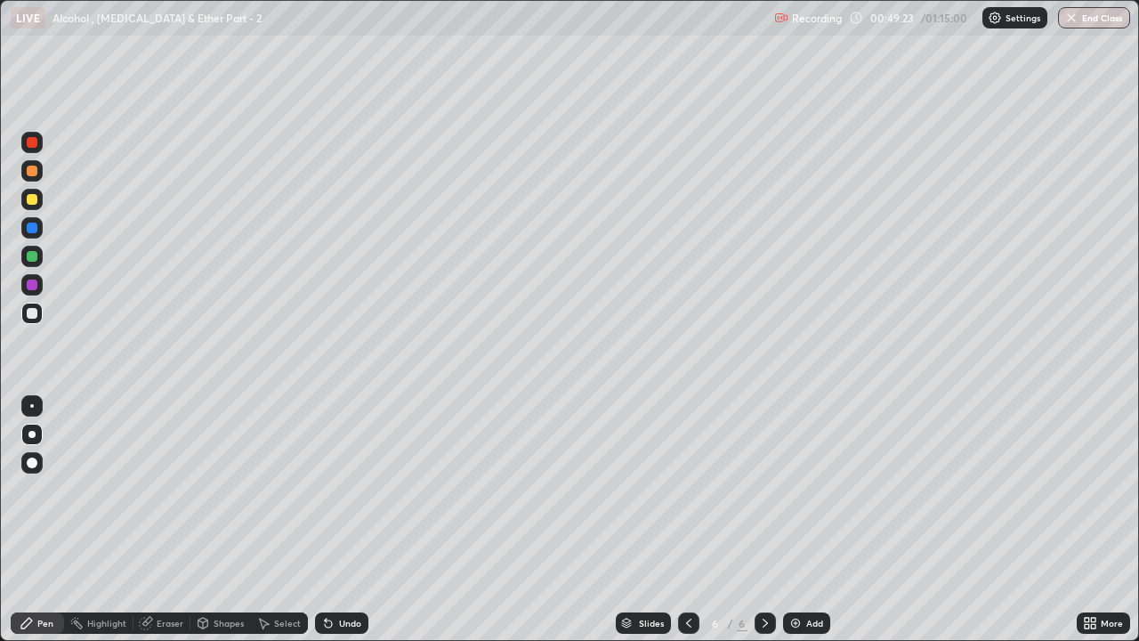
click at [36, 174] on div at bounding box center [31, 170] width 21 height 21
click at [344, 489] on div "Undo" at bounding box center [350, 622] width 22 height 9
click at [41, 205] on div at bounding box center [31, 199] width 21 height 21
click at [35, 265] on div at bounding box center [31, 256] width 21 height 21
click at [346, 489] on div "Undo" at bounding box center [350, 622] width 22 height 9
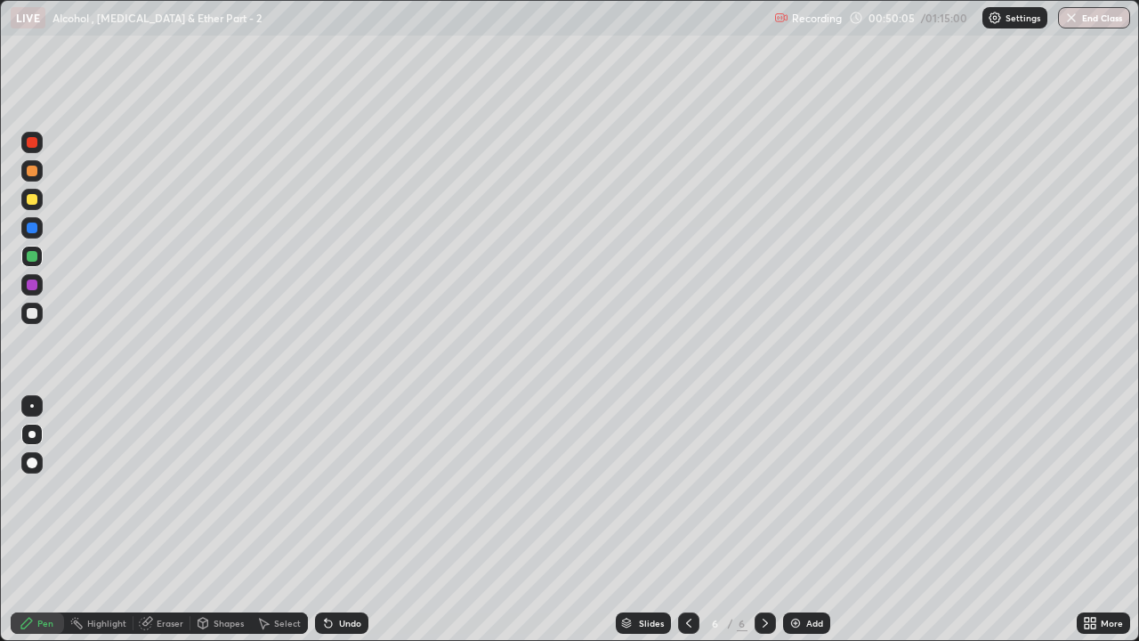
click at [341, 489] on div "Undo" at bounding box center [350, 622] width 22 height 9
click at [39, 315] on div at bounding box center [31, 313] width 21 height 21
click at [36, 206] on div at bounding box center [31, 199] width 21 height 21
click at [325, 489] on icon at bounding box center [326, 619] width 2 height 2
click at [798, 489] on img at bounding box center [795, 623] width 14 height 14
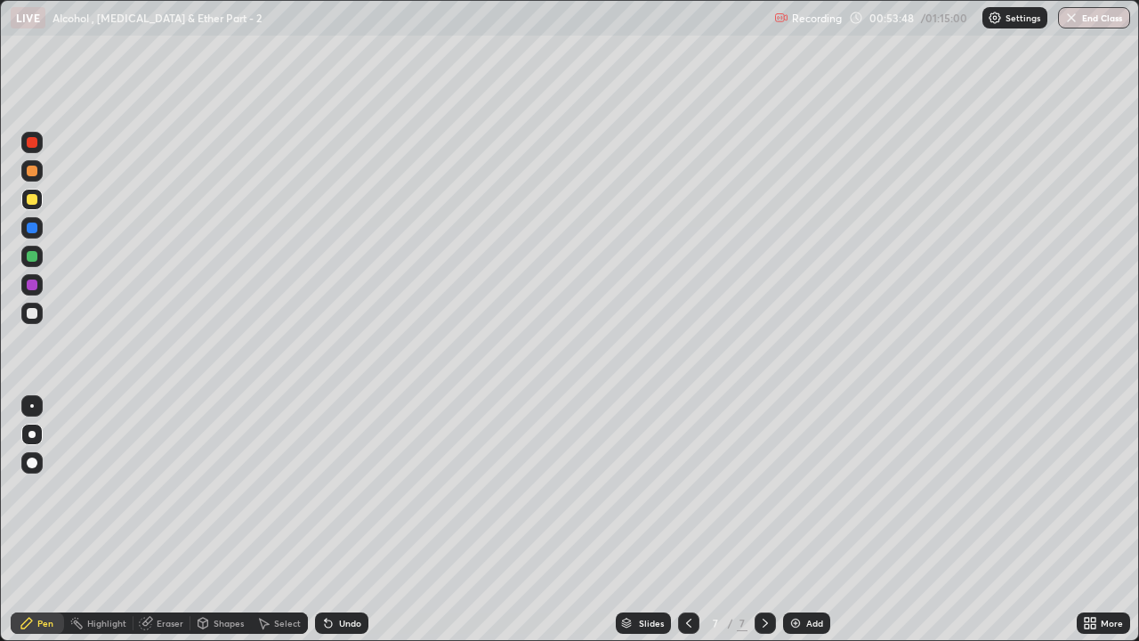
click at [39, 319] on div at bounding box center [31, 313] width 21 height 21
click at [32, 200] on div at bounding box center [32, 199] width 11 height 11
click at [36, 316] on div at bounding box center [32, 313] width 11 height 11
click at [32, 319] on div at bounding box center [31, 313] width 21 height 21
click at [325, 489] on icon at bounding box center [326, 619] width 2 height 2
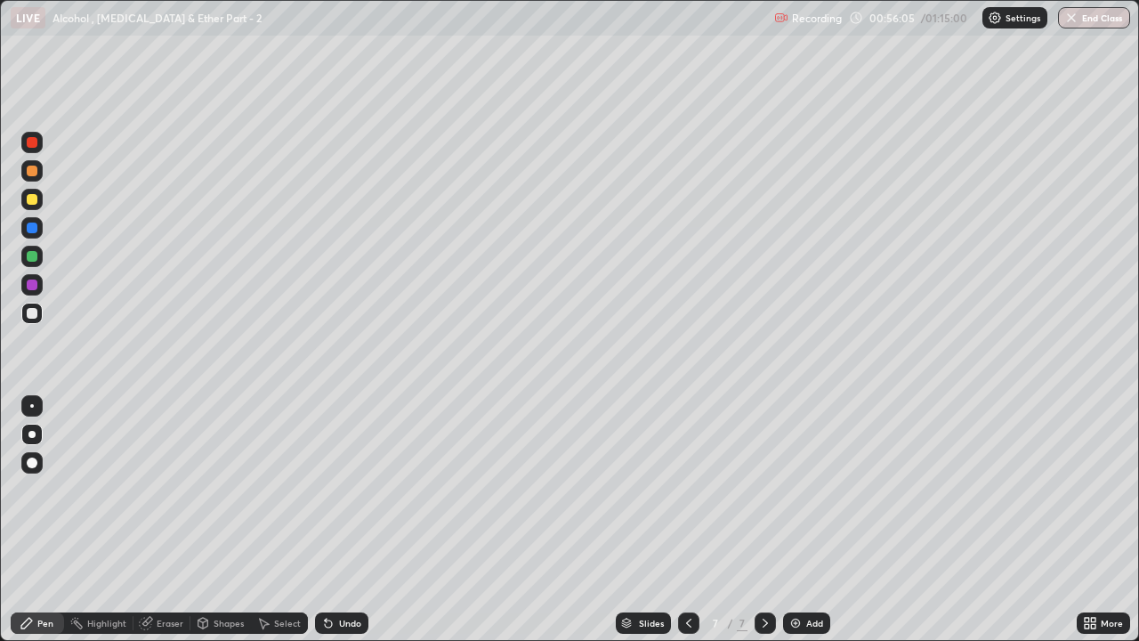
click at [327, 489] on icon at bounding box center [328, 623] width 7 height 7
click at [34, 311] on div at bounding box center [32, 313] width 11 height 11
click at [34, 230] on div at bounding box center [32, 227] width 11 height 11
click at [36, 203] on div at bounding box center [31, 199] width 21 height 21
click at [38, 178] on div at bounding box center [31, 170] width 21 height 21
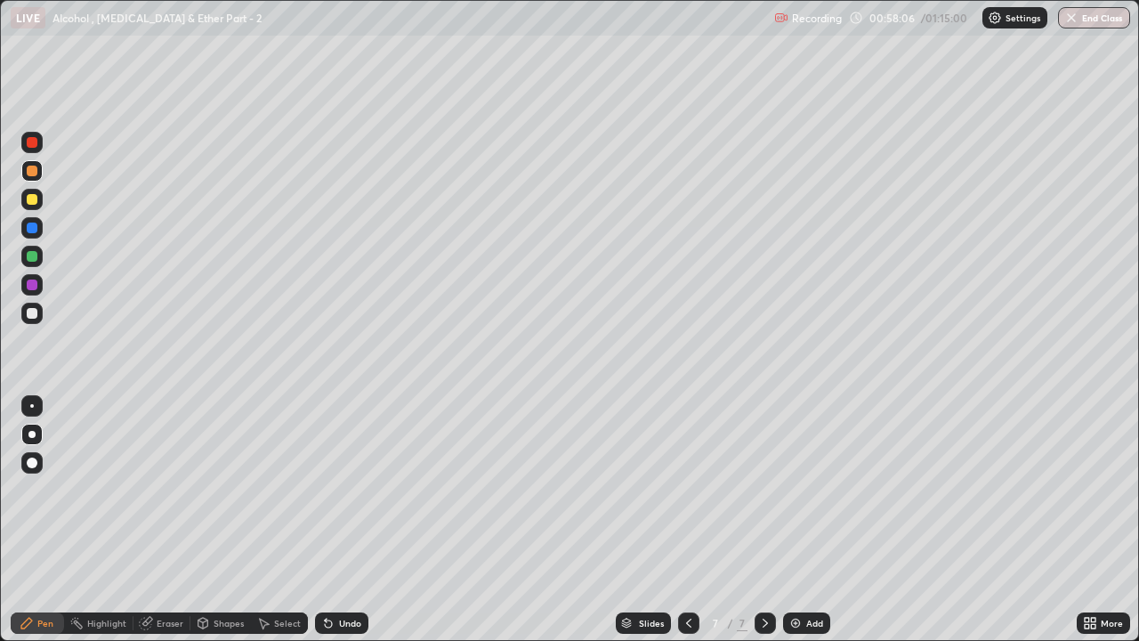
click at [335, 489] on div "Undo" at bounding box center [341, 622] width 53 height 21
click at [339, 489] on div "Undo" at bounding box center [350, 622] width 22 height 9
click at [26, 321] on div at bounding box center [31, 313] width 21 height 21
click at [169, 489] on div "Eraser" at bounding box center [170, 622] width 27 height 9
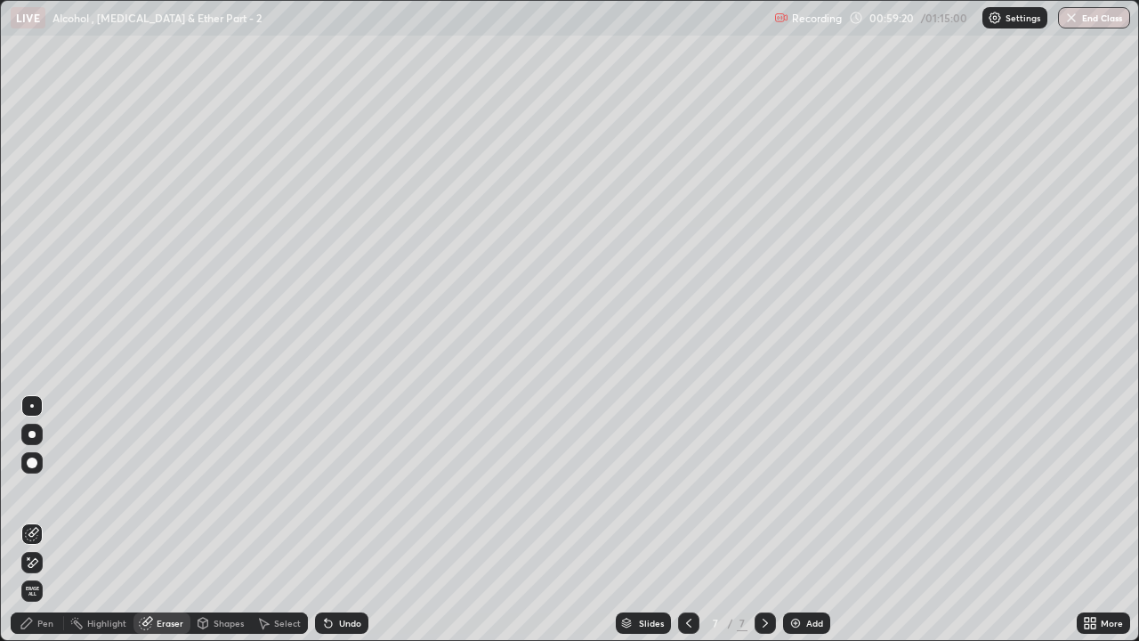
click at [52, 489] on div "Pen" at bounding box center [45, 622] width 16 height 9
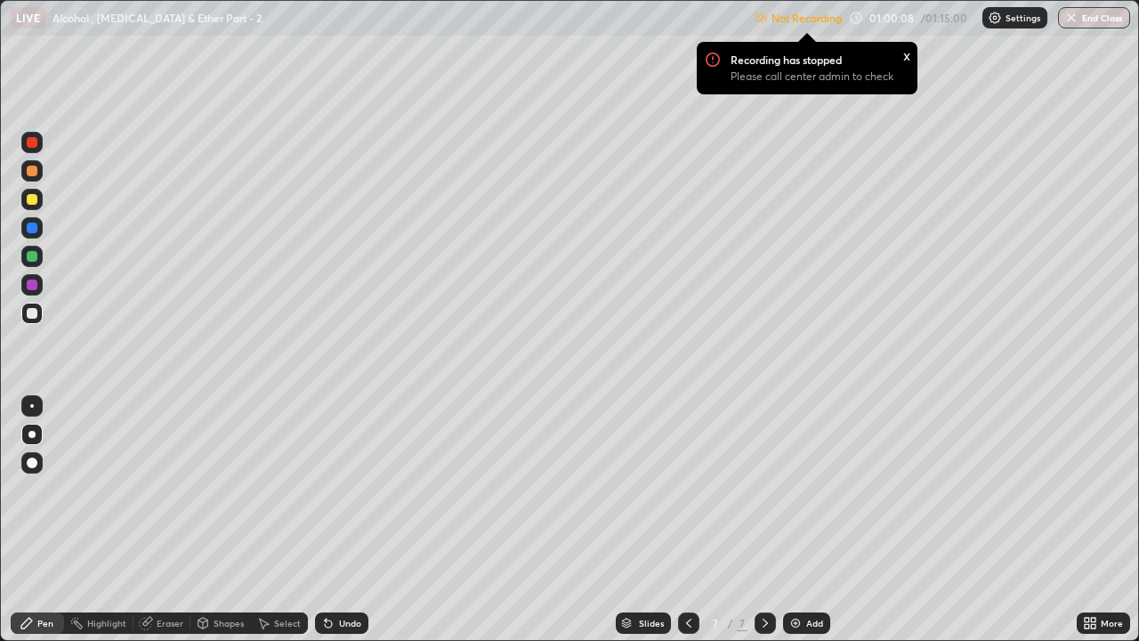
click at [39, 286] on div at bounding box center [31, 284] width 21 height 21
click at [40, 264] on div at bounding box center [31, 256] width 21 height 21
click at [352, 489] on div "Undo" at bounding box center [350, 622] width 22 height 9
click at [343, 489] on div "Undo" at bounding box center [350, 622] width 22 height 9
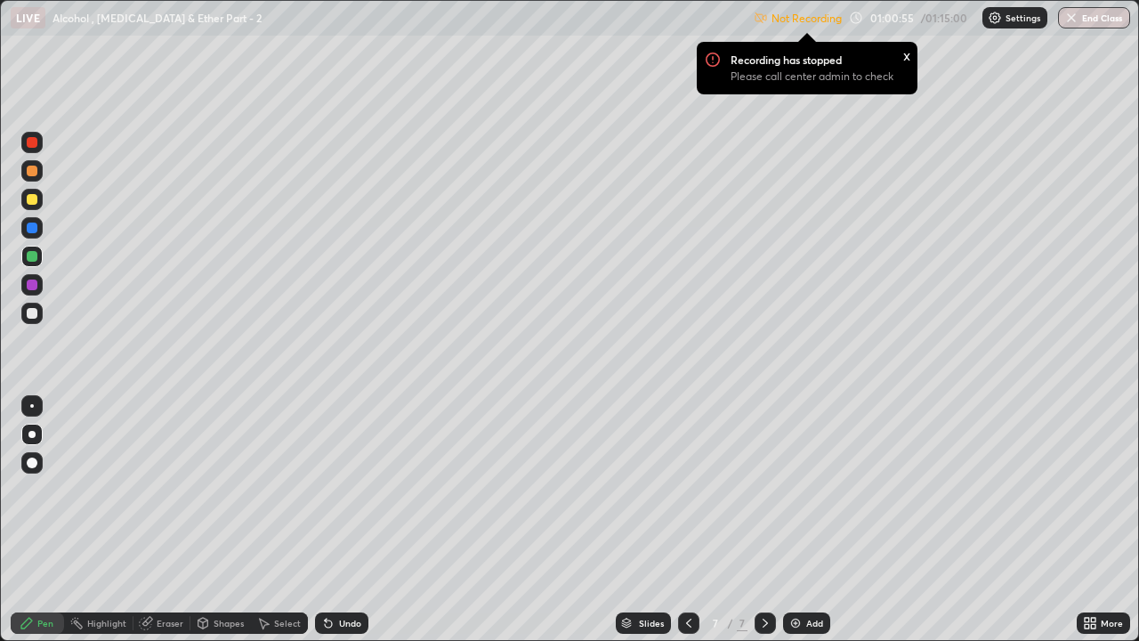
click at [339, 489] on div "Undo" at bounding box center [350, 622] width 22 height 9
click at [342, 489] on div "Undo" at bounding box center [350, 622] width 22 height 9
click at [34, 314] on div at bounding box center [32, 313] width 11 height 11
click at [1002, 20] on div "Settings" at bounding box center [1014, 17] width 65 height 21
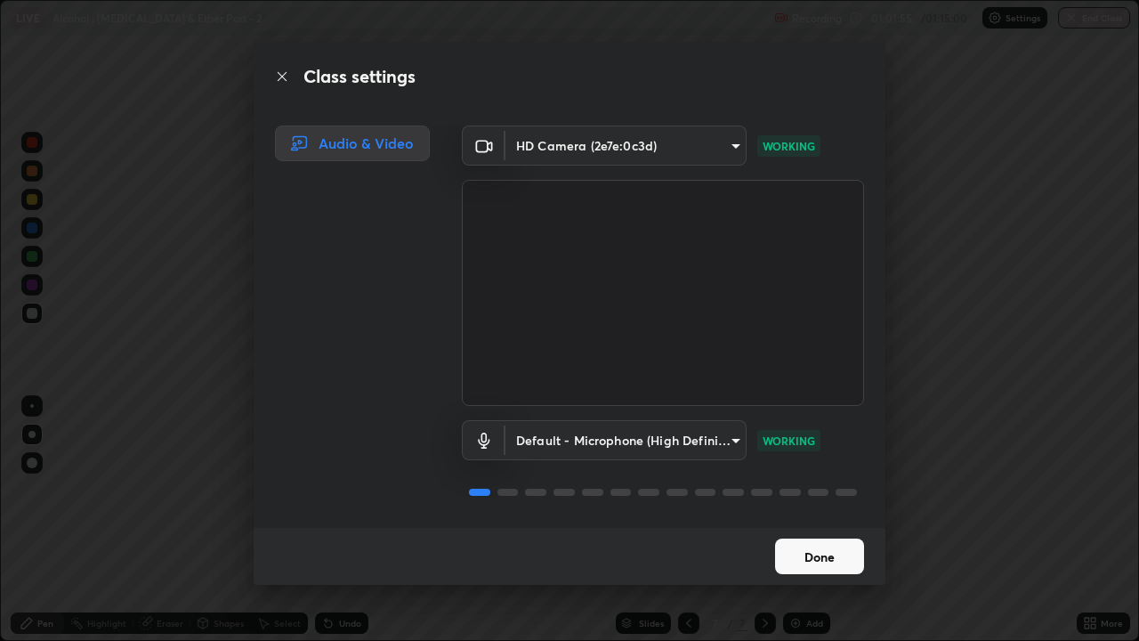
click at [836, 489] on button "Done" at bounding box center [819, 556] width 89 height 36
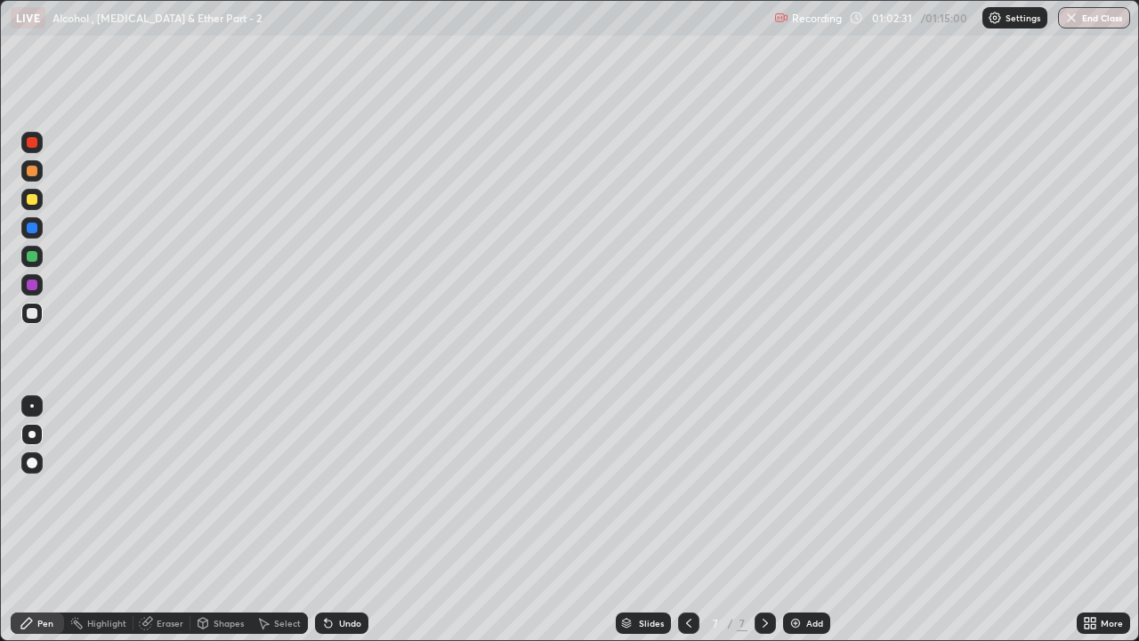
click at [33, 279] on div at bounding box center [32, 284] width 11 height 11
click at [1091, 17] on button "End Class" at bounding box center [1094, 17] width 72 height 21
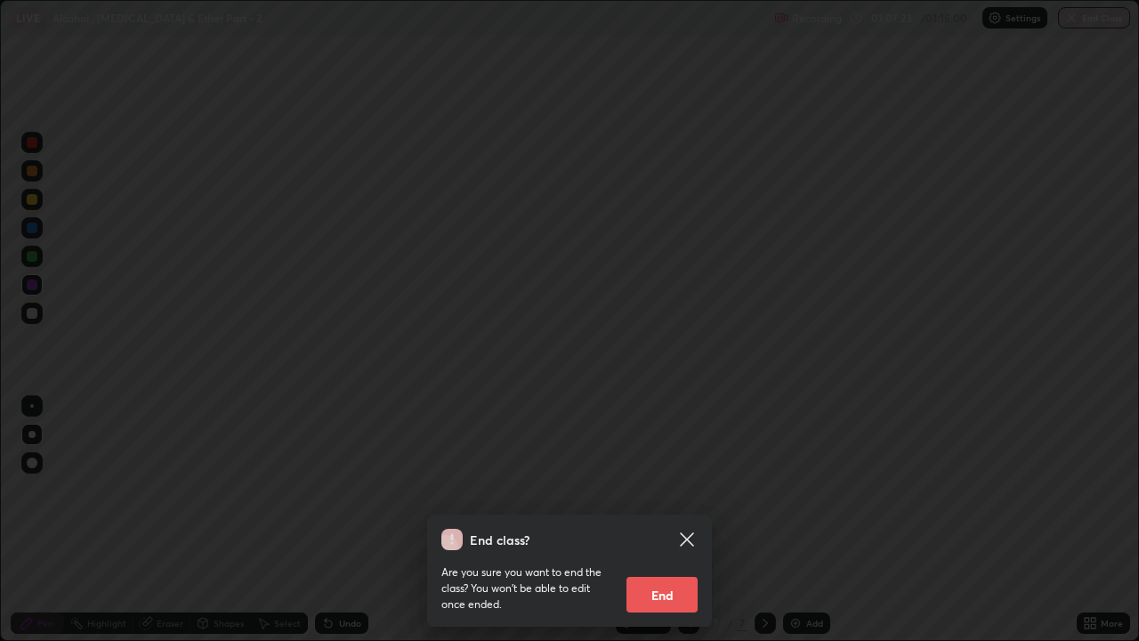
click at [674, 489] on button "End" at bounding box center [661, 595] width 71 height 36
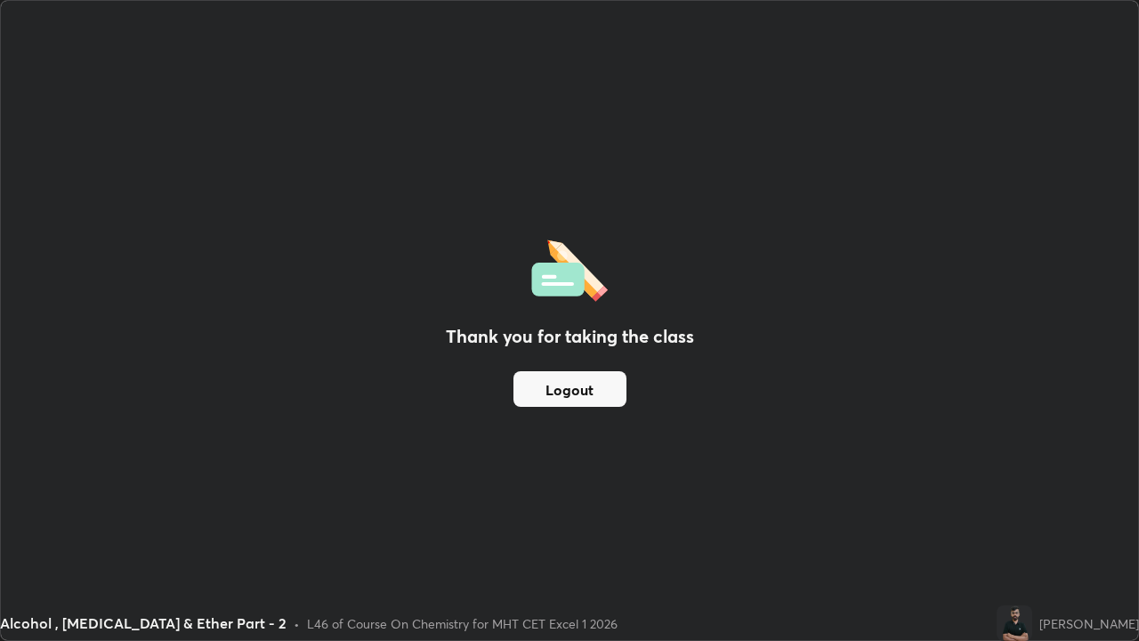
click at [605, 401] on button "Logout" at bounding box center [569, 389] width 113 height 36
click at [591, 390] on button "Logout" at bounding box center [569, 389] width 113 height 36
